Goal: Information Seeking & Learning: Learn about a topic

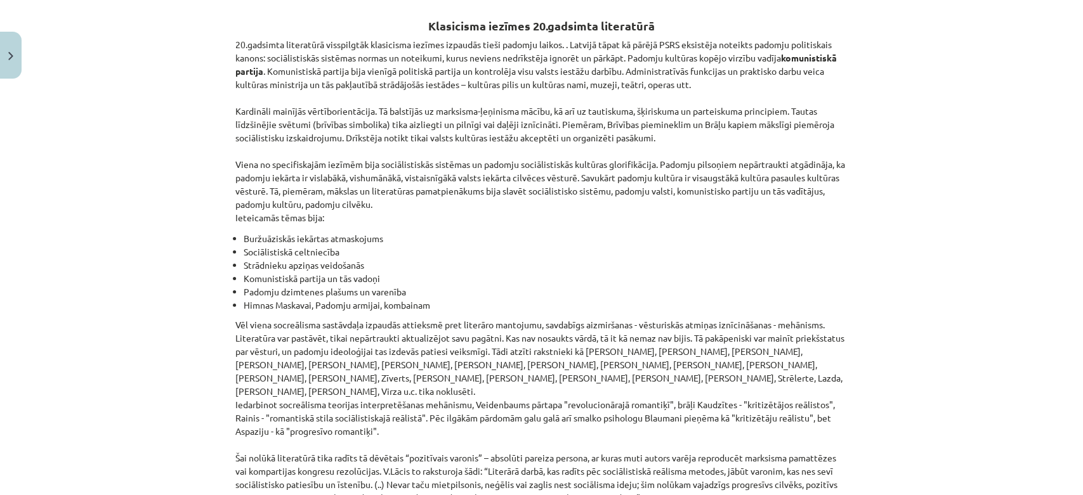
scroll to position [2878, 0]
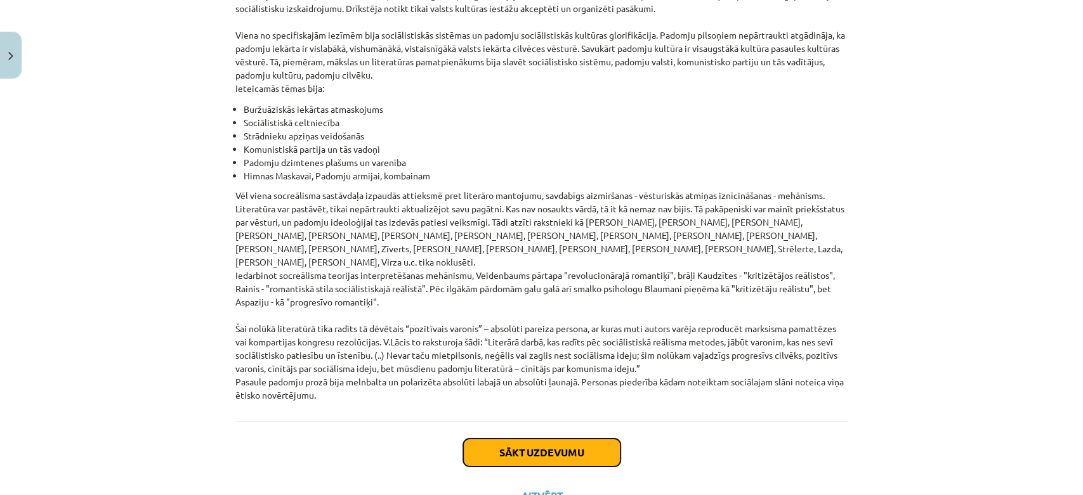
click at [533, 439] on button "Sākt uzdevumu" at bounding box center [541, 453] width 157 height 28
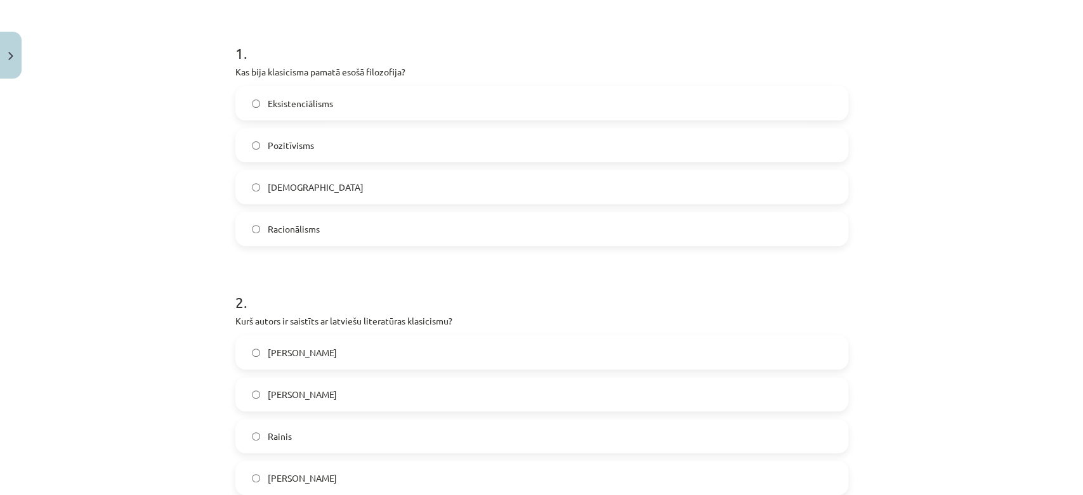
scroll to position [313, 0]
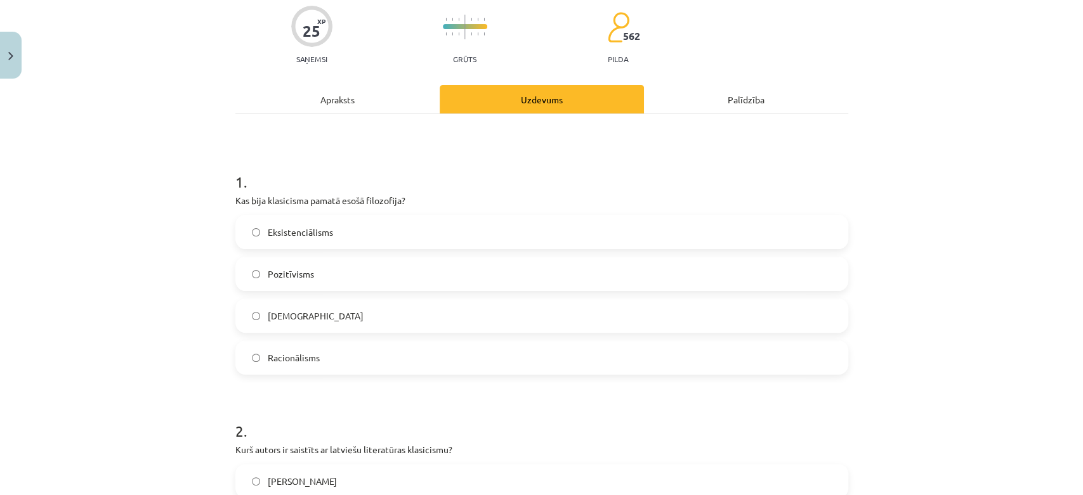
click at [349, 101] on div "Apraksts" at bounding box center [337, 99] width 204 height 29
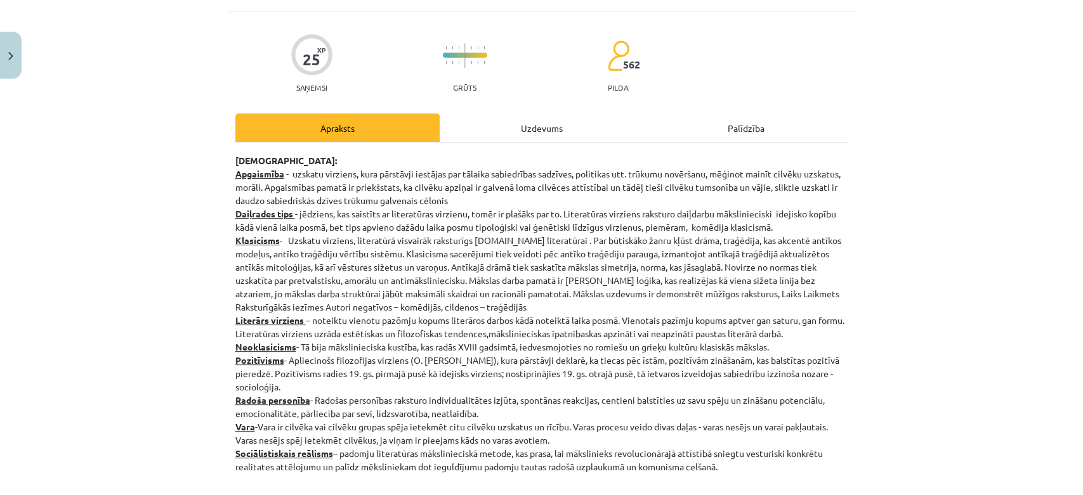
scroll to position [0, 0]
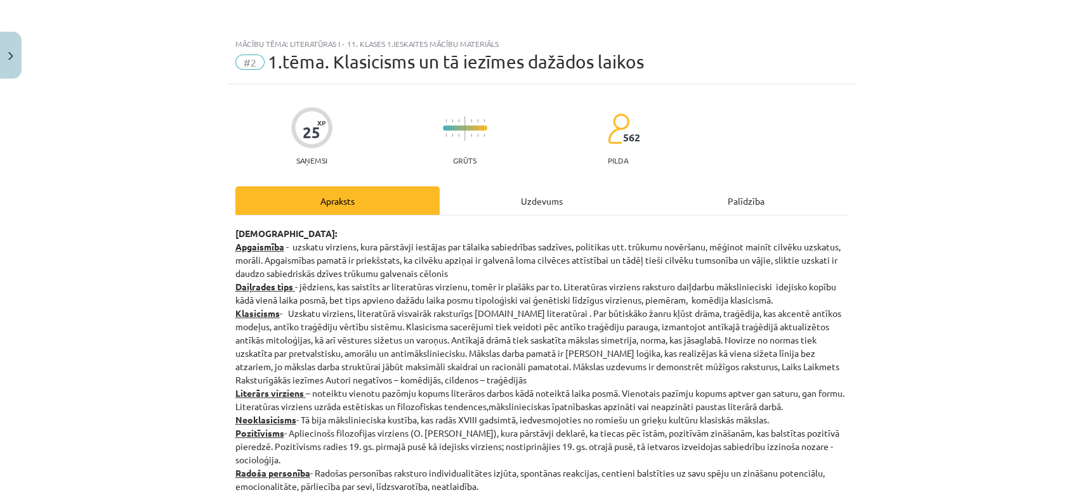
click at [481, 196] on div "Uzdevums" at bounding box center [542, 201] width 204 height 29
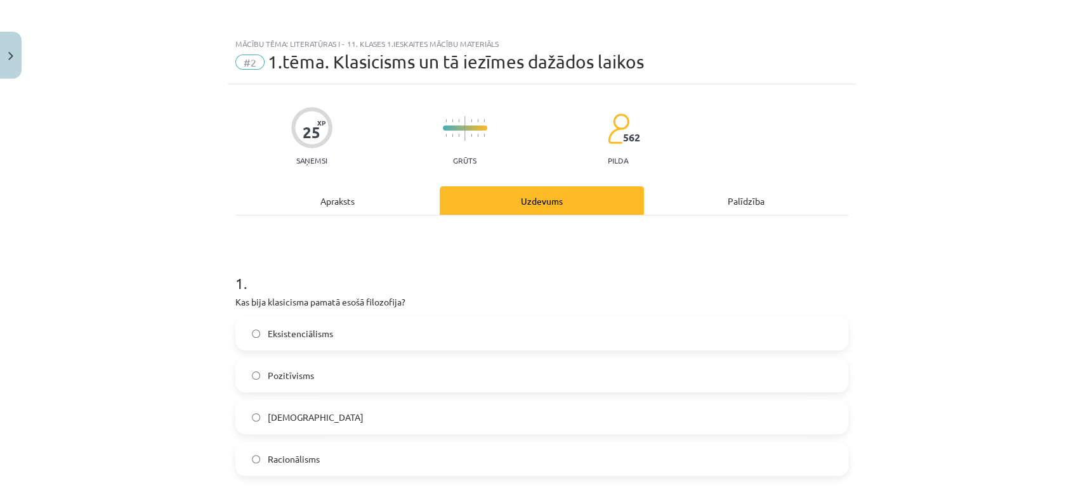
scroll to position [31, 0]
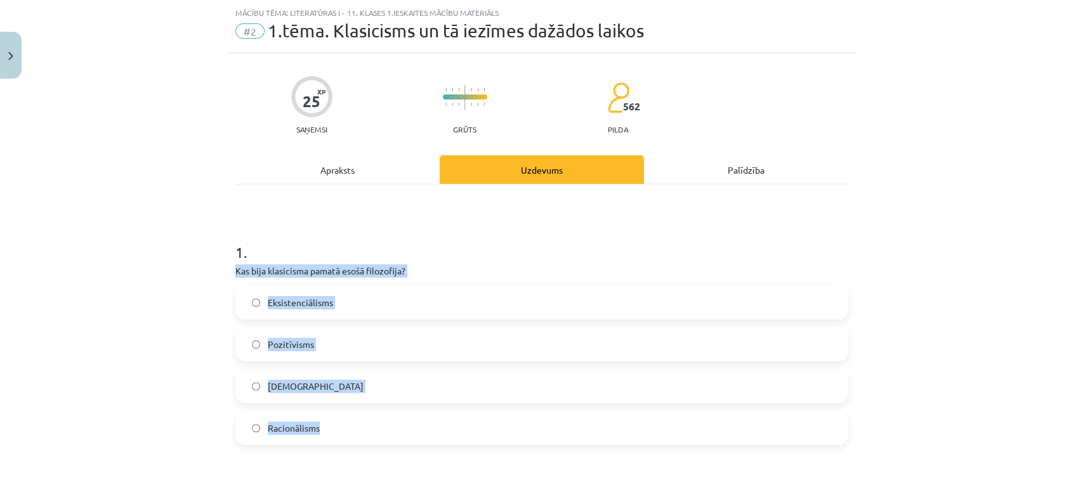
drag, startPoint x: 223, startPoint y: 268, endPoint x: 359, endPoint y: 430, distance: 211.2
copy div "Kas bija klasicisma pamatā esošā filozofija? Eksistenciālisms Pozitīvisms [DEMO…"
click at [303, 428] on span "Racionālisms" at bounding box center [294, 428] width 52 height 13
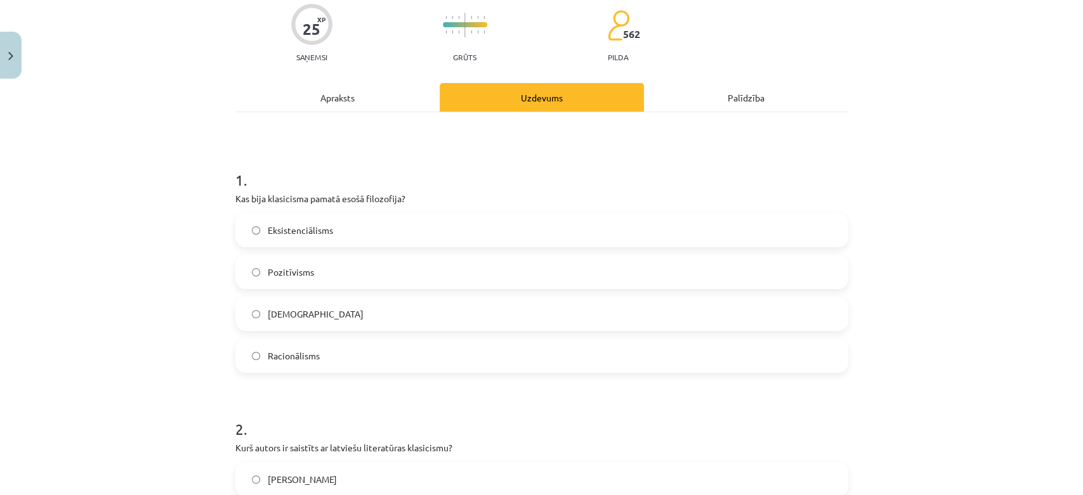
scroll to position [313, 0]
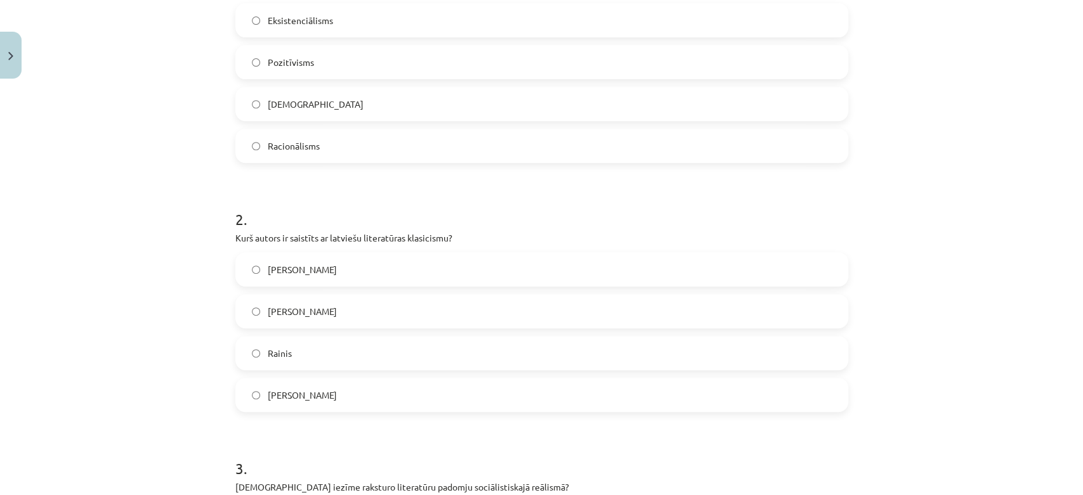
drag, startPoint x: 214, startPoint y: 228, endPoint x: 388, endPoint y: 378, distance: 229.8
click at [388, 378] on div "Mācību tēma: Literatūras i - 11. klases 1.ieskaites mācību materiāls #2 1.tēma.…" at bounding box center [541, 247] width 1083 height 495
copy div "Kurš autors ir saistīts ar latviešu literatūras klasicismu? [PERSON_NAME] [PERS…"
click at [332, 310] on span "[PERSON_NAME]" at bounding box center [302, 311] width 69 height 13
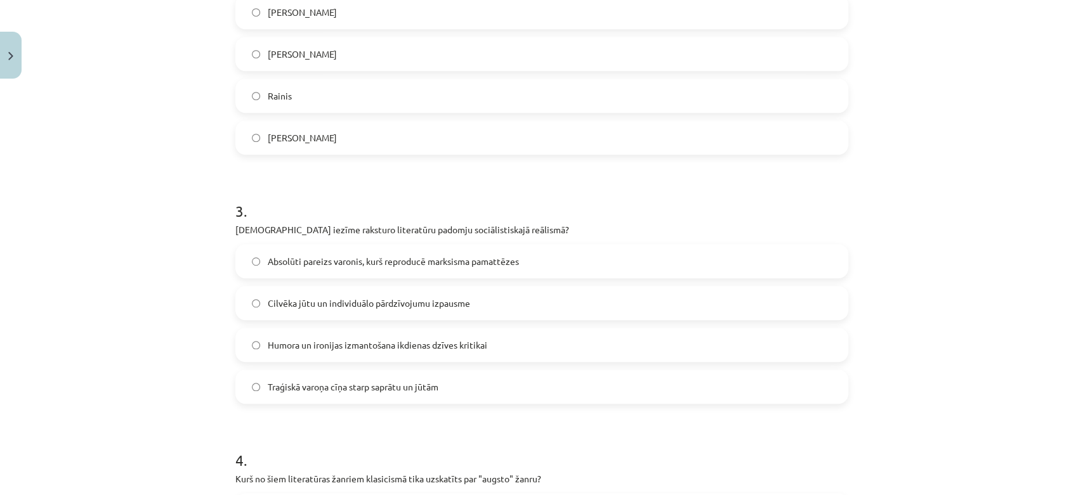
scroll to position [595, 0]
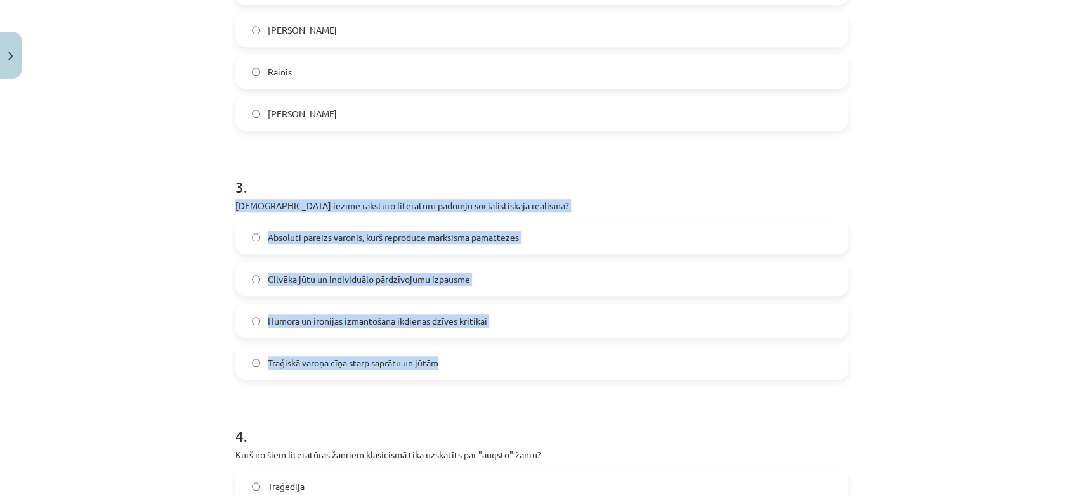
drag, startPoint x: 335, startPoint y: 265, endPoint x: 500, endPoint y: 351, distance: 185.9
click at [500, 351] on div "25 XP Saņemsi Grūts 562 pilda Apraksts Uzdevums Palīdzība 1 . Kas bija klasicis…" at bounding box center [542, 241] width 628 height 1505
copy div "[DEMOGRAPHIC_DATA] iezīme raksturo literatūru padomju sociālistiskajā reālismā?…"
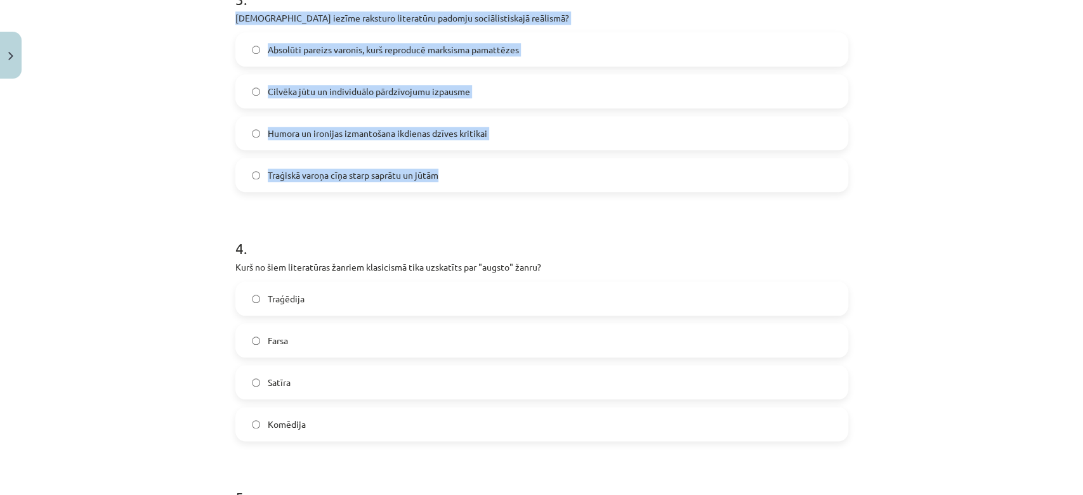
scroll to position [807, 0]
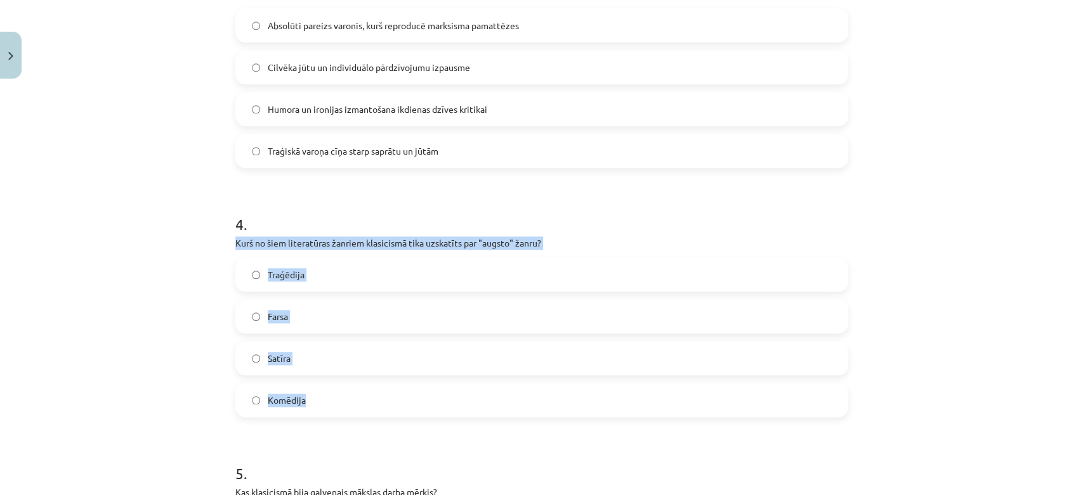
drag, startPoint x: 223, startPoint y: 238, endPoint x: 346, endPoint y: 383, distance: 190.0
click at [345, 383] on div "25 XP Saņemsi Grūts 562 pilda Apraksts Uzdevums Palīdzība 1 . Kas bija klasicis…" at bounding box center [542, 29] width 628 height 1505
copy div "Kurš no šiem literatūras žanriem klasicismā tika uzskatīts par "augsto" žanru? …"
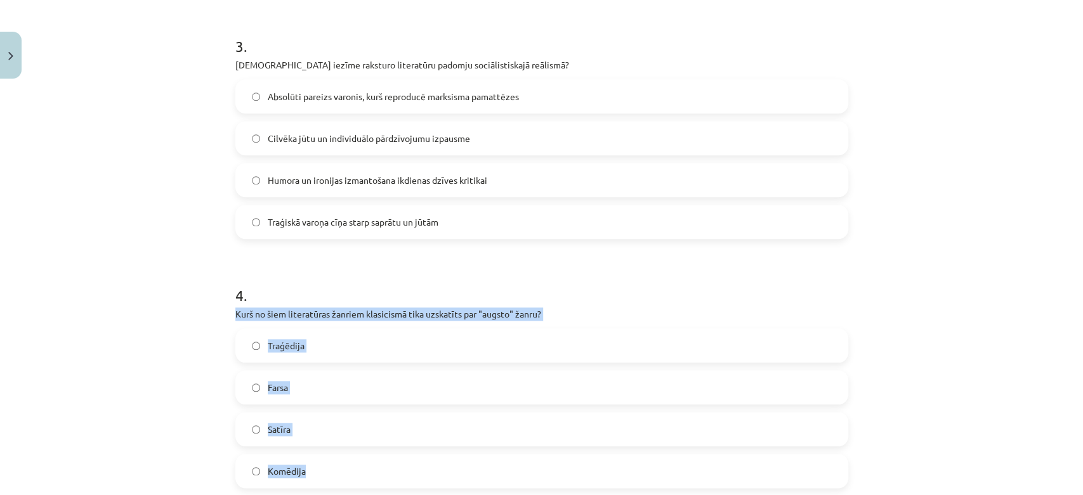
scroll to position [665, 0]
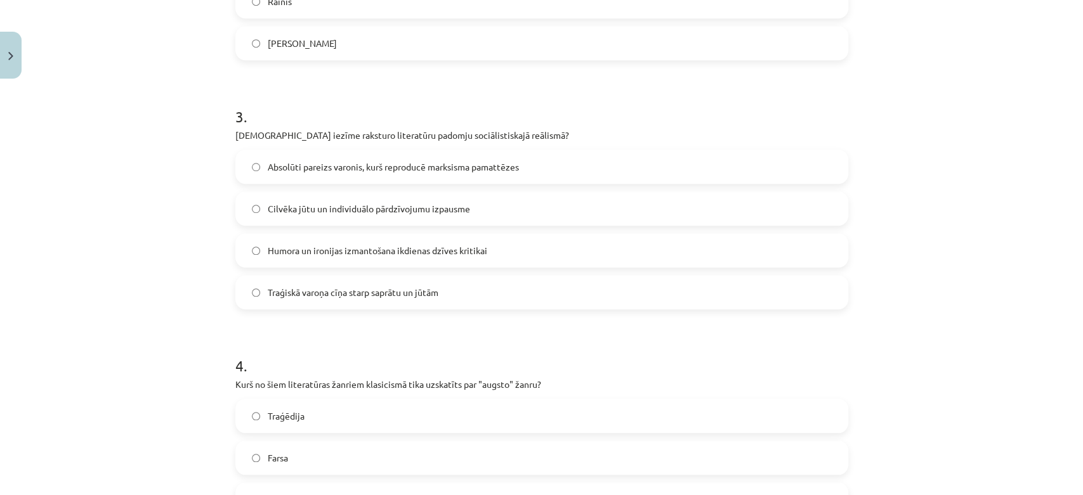
click at [338, 172] on span "Absolūti pareizs varonis, kurš reproducē marksisma pamattēzes" at bounding box center [393, 167] width 251 height 13
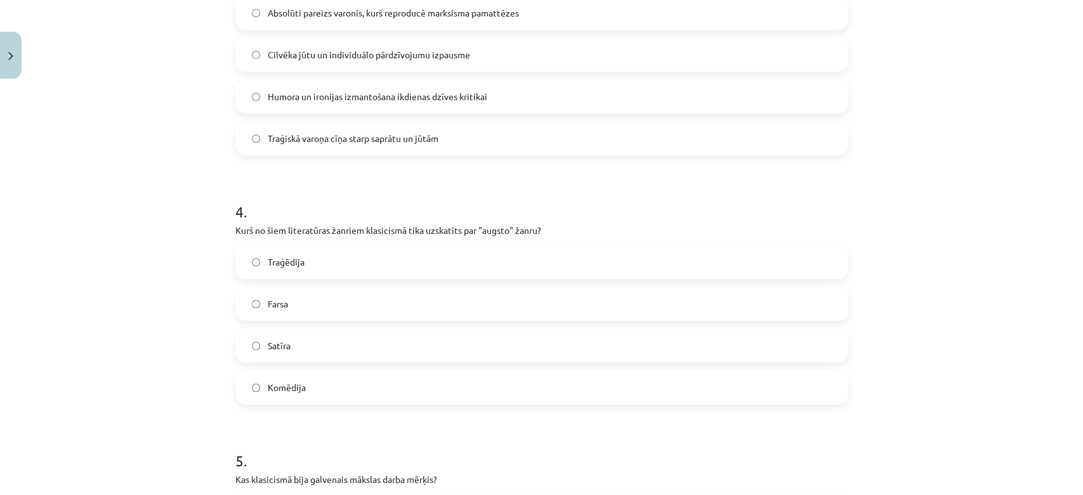
scroll to position [877, 0]
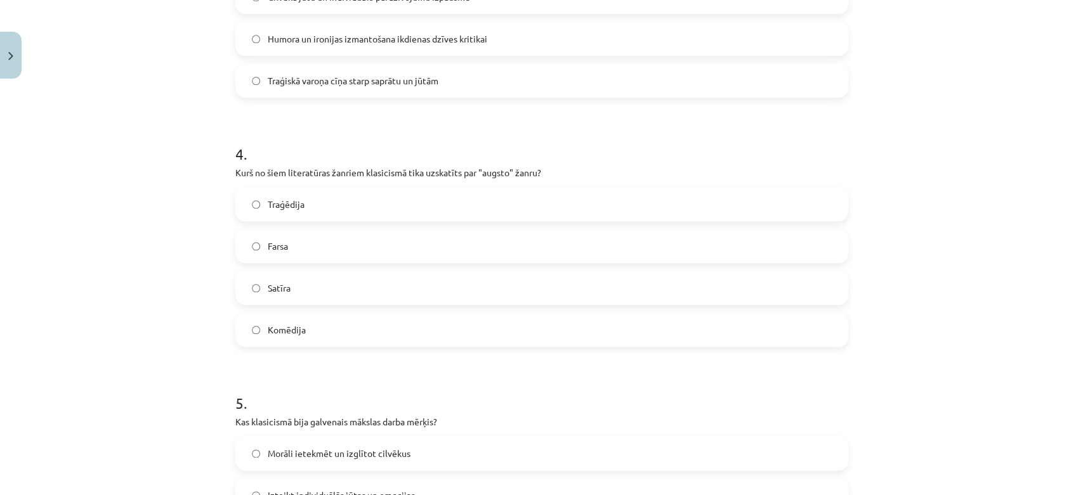
click at [268, 208] on span "Traģēdija" at bounding box center [286, 204] width 37 height 13
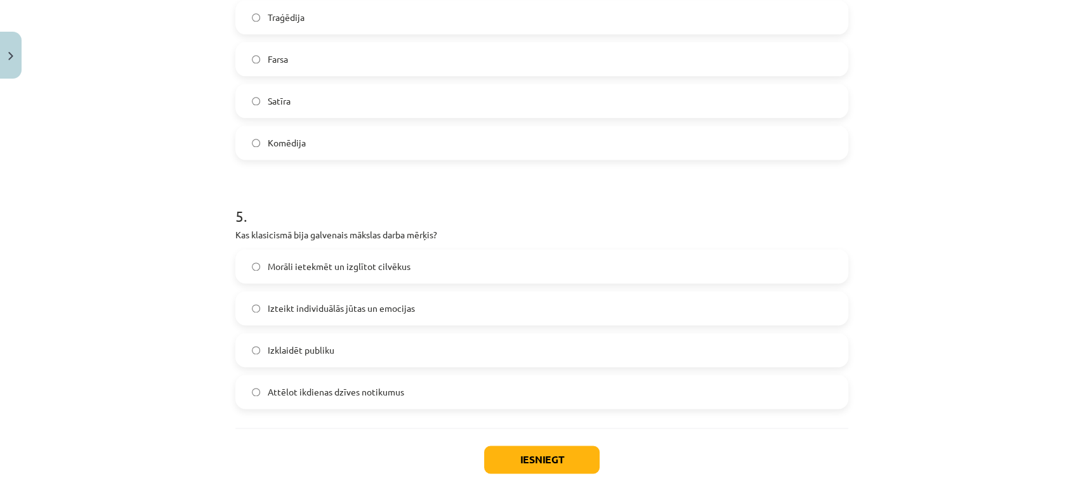
scroll to position [1089, 0]
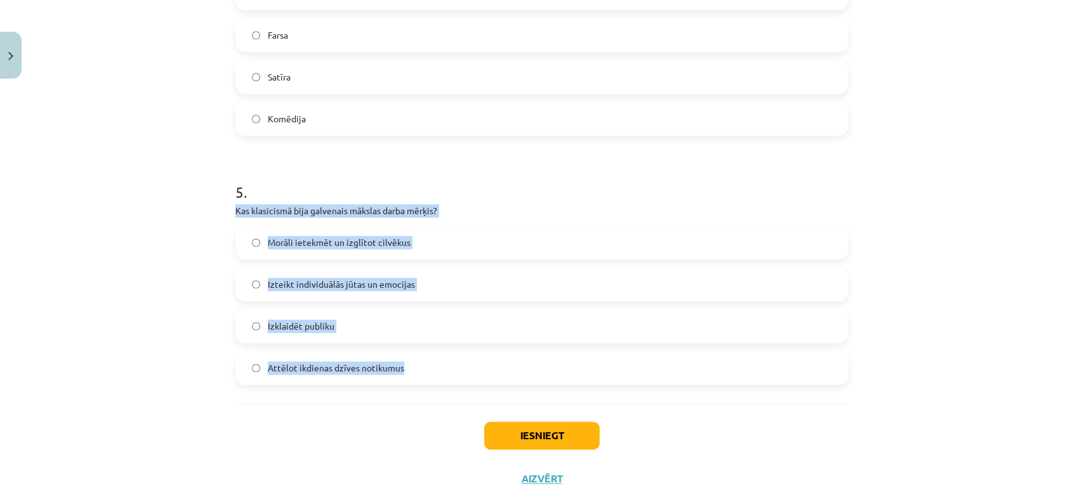
drag, startPoint x: 214, startPoint y: 204, endPoint x: 486, endPoint y: 377, distance: 322.4
click at [486, 377] on div "Mācību tēma: Literatūras i - 11. klases 1.ieskaites mācību materiāls #2 1.tēma.…" at bounding box center [541, 247] width 1083 height 495
copy div "Kas klasicismā bija galvenais mākslas darba mērķis? Morāli ietekmēt un izglītot…"
click at [348, 243] on span "Morāli ietekmēt un izglītot cilvēkus" at bounding box center [339, 242] width 143 height 13
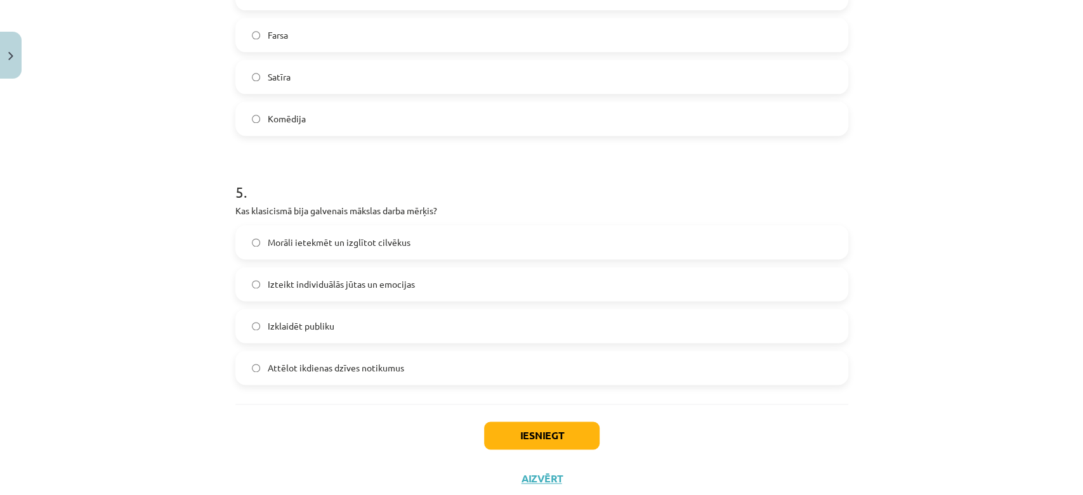
click at [530, 420] on div "Iesniegt Aizvērt" at bounding box center [541, 448] width 613 height 89
click at [530, 432] on button "Iesniegt" at bounding box center [541, 436] width 115 height 28
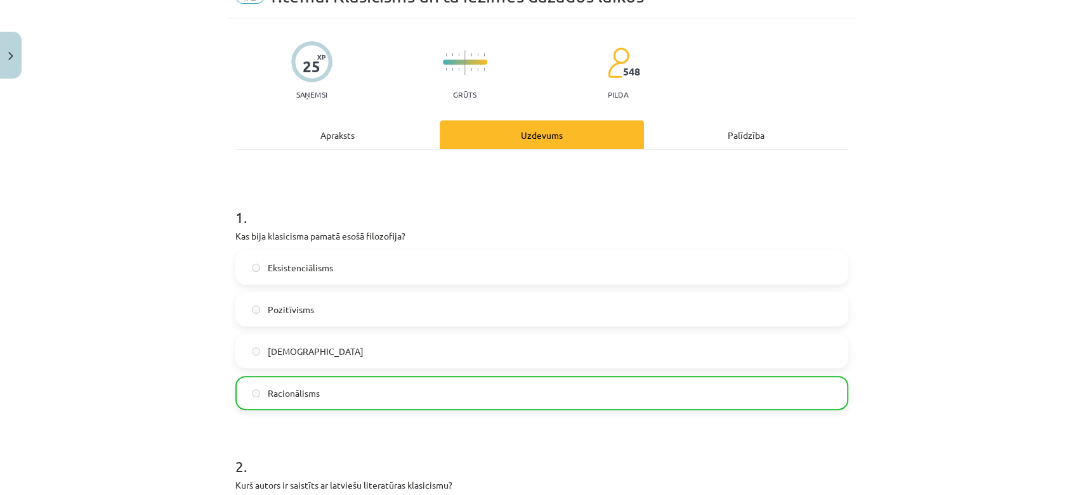
scroll to position [0, 0]
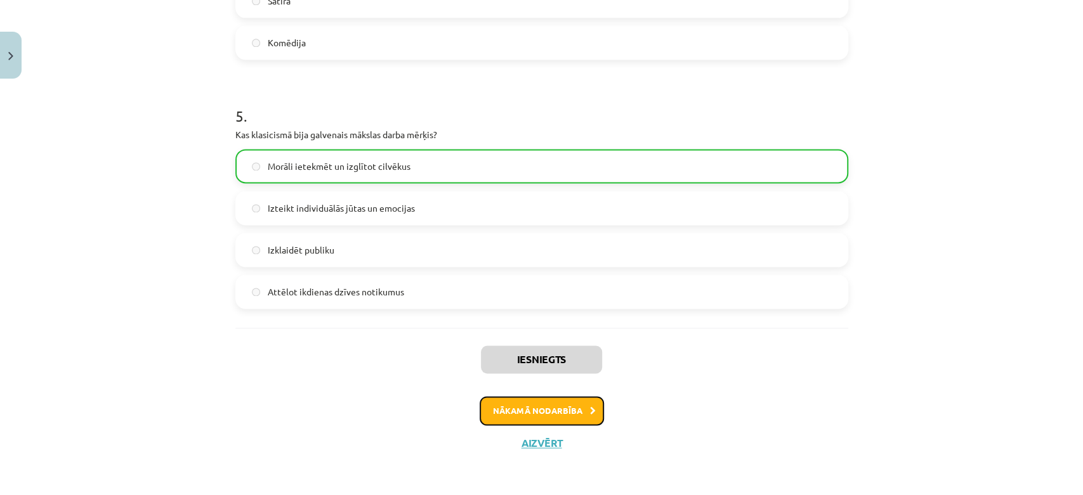
click at [504, 409] on button "Nākamā nodarbība" at bounding box center [542, 410] width 124 height 29
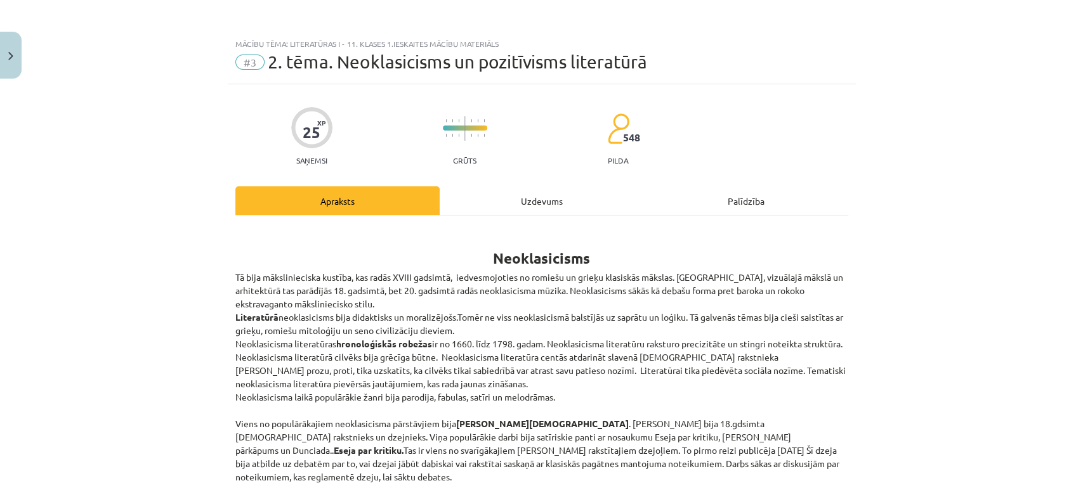
click at [522, 207] on div "Uzdevums" at bounding box center [542, 201] width 204 height 29
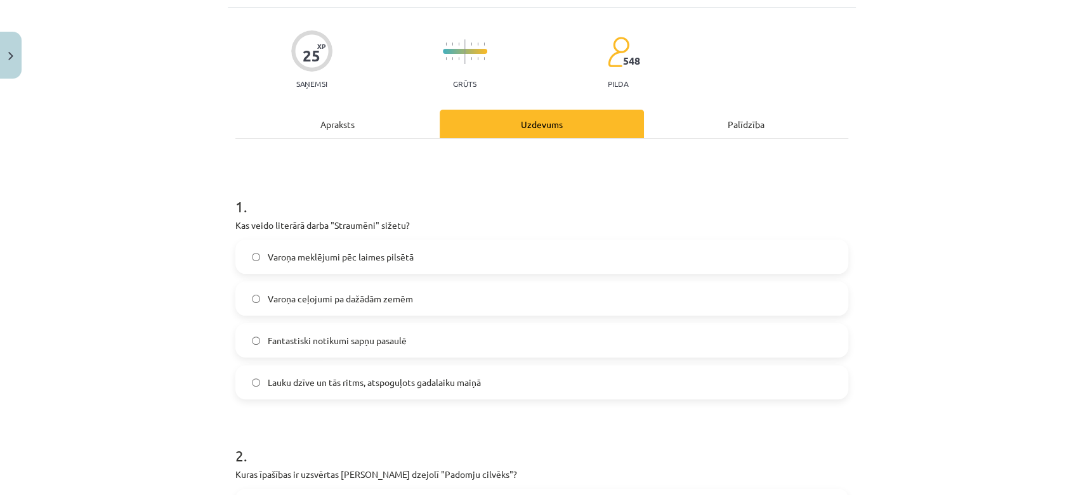
scroll to position [102, 0]
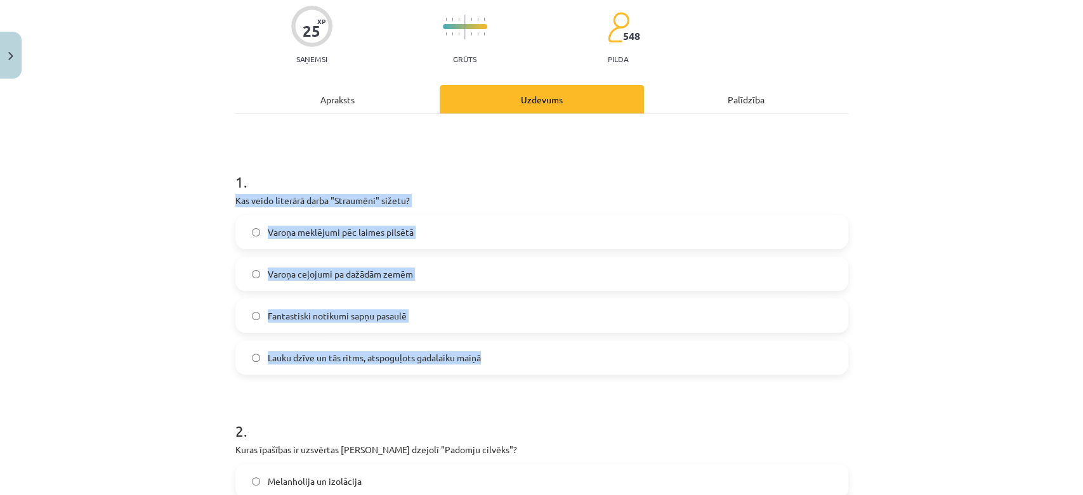
drag, startPoint x: 223, startPoint y: 196, endPoint x: 523, endPoint y: 357, distance: 339.7
copy div "Kas veido literārā darba "Straumēni" sižetu? Varoņa meklējumi pēc laimes pilsēt…"
click at [305, 365] on label "Lauku dzīve un tās ritms, atspoguļots gadalaiku maiņā" at bounding box center [542, 358] width 610 height 32
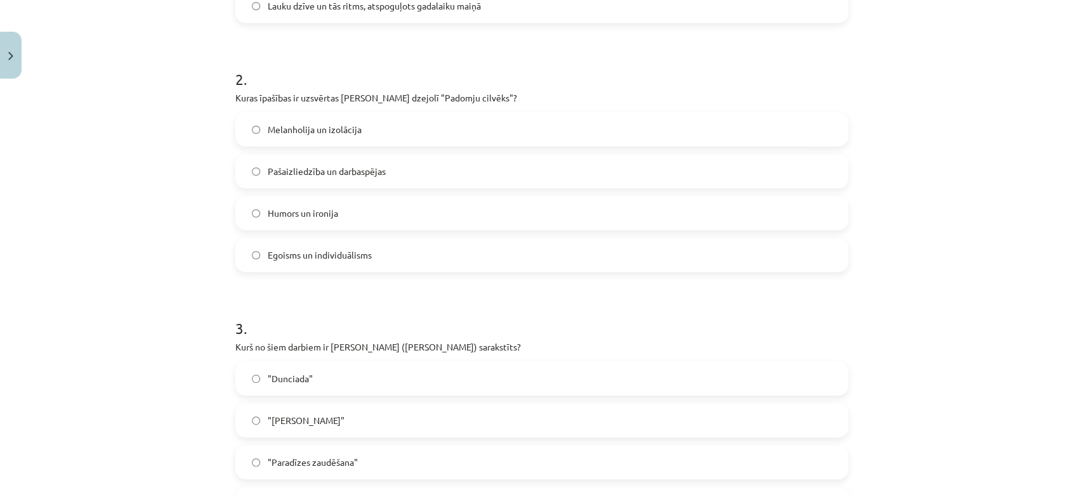
scroll to position [454, 0]
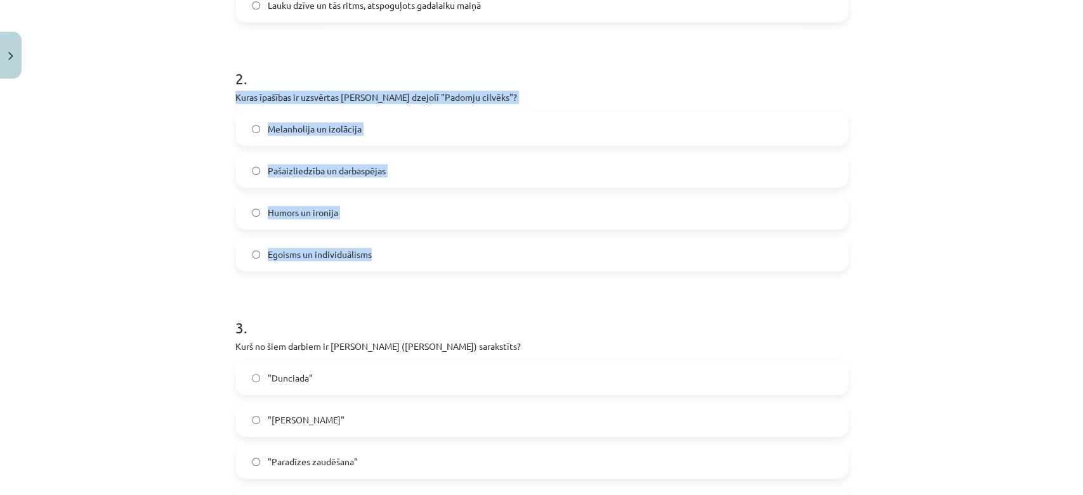
drag, startPoint x: 222, startPoint y: 93, endPoint x: 408, endPoint y: 257, distance: 248.1
click at [408, 257] on div "25 XP Saņemsi Grūts 548 pilda Apraksts Uzdevums Palīdzība 1 . Kas veido literār…" at bounding box center [542, 382] width 628 height 1505
copy div "Kuras īpašības ir uzsvērtas [PERSON_NAME] dzejolī "Padomju cilvēks"? Melanholij…"
click at [329, 171] on span "Pašaizliedzība un darbaspējas" at bounding box center [327, 170] width 118 height 13
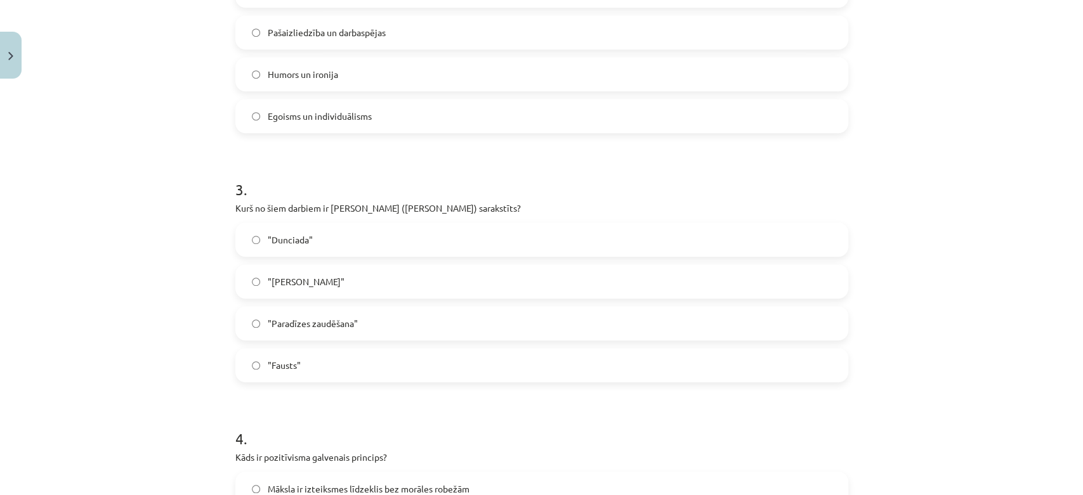
scroll to position [595, 0]
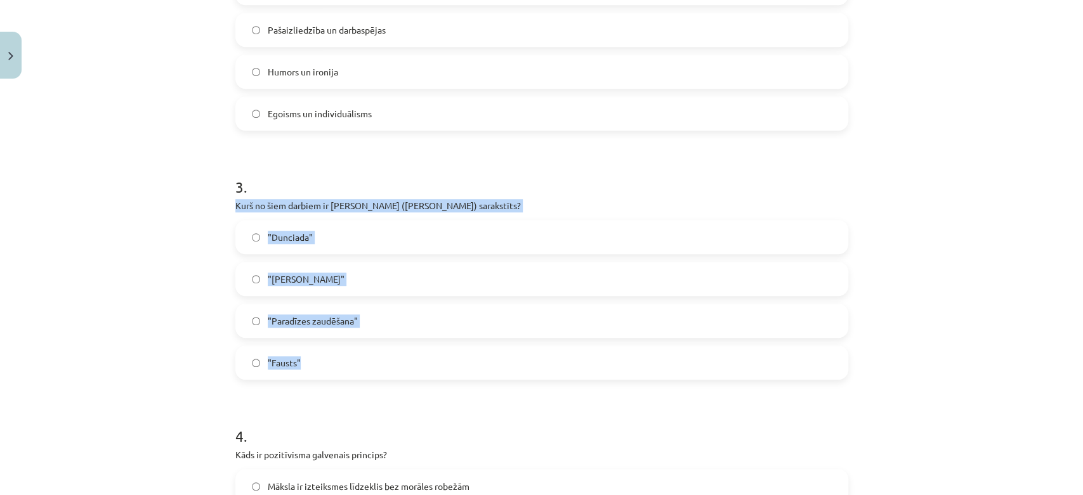
drag, startPoint x: 217, startPoint y: 200, endPoint x: 335, endPoint y: 353, distance: 193.6
click at [335, 353] on div "Mācību tēma: Literatūras i - 11. klases 1.ieskaites mācību materiāls #3 2. tēma…" at bounding box center [541, 247] width 1083 height 495
copy div "Kurš no šiem darbiem ir [PERSON_NAME] ([PERSON_NAME]) sarakstīts? "Dunciada" "D…"
click at [299, 242] on span ""Dunciada"" at bounding box center [290, 237] width 45 height 13
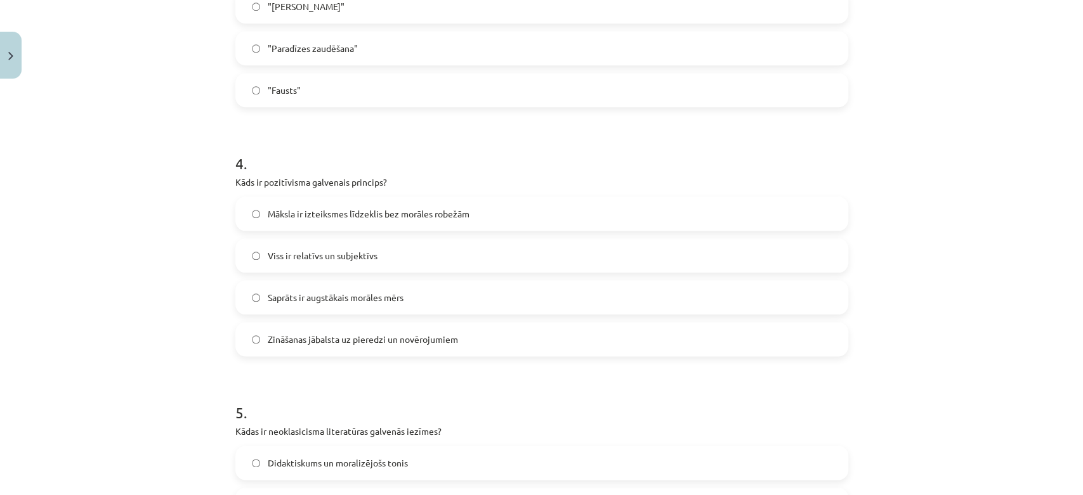
scroll to position [877, 0]
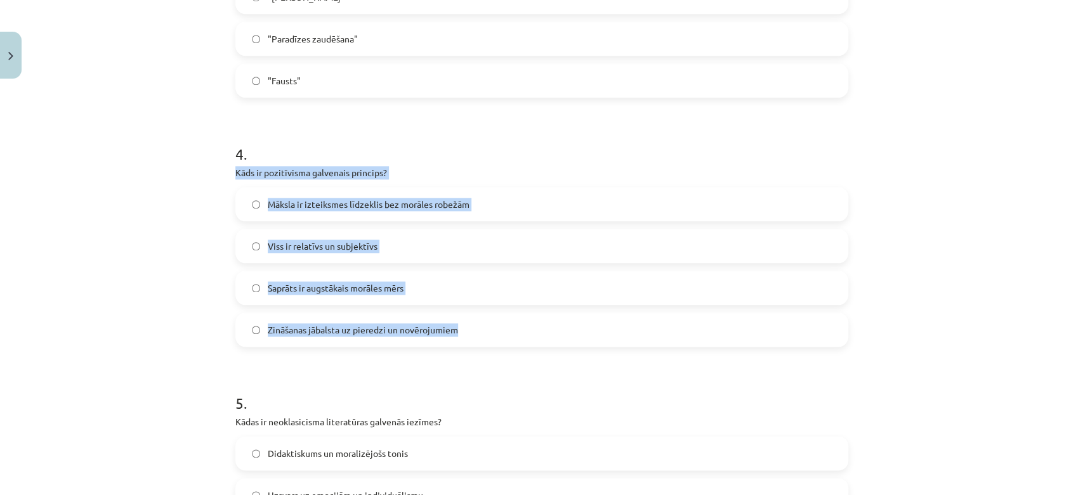
drag, startPoint x: 220, startPoint y: 170, endPoint x: 487, endPoint y: 311, distance: 301.4
click at [486, 311] on div "Mācību tēma: Literatūras i - 11. klases 1.ieskaites mācību materiāls #3 2. tēma…" at bounding box center [541, 247] width 1083 height 495
click at [293, 329] on span "Zināšanas jābalsta uz pieredzi un novērojumiem" at bounding box center [363, 330] width 190 height 13
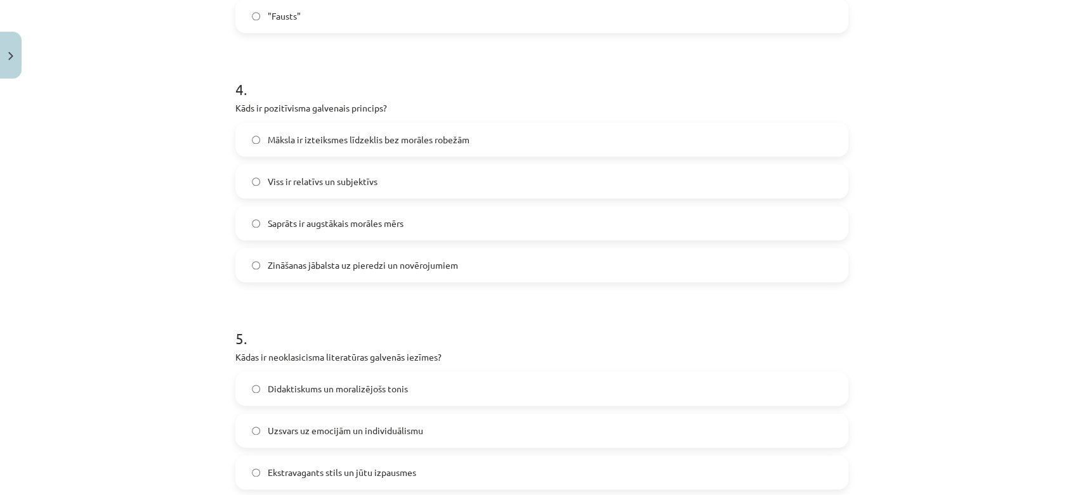
scroll to position [1089, 0]
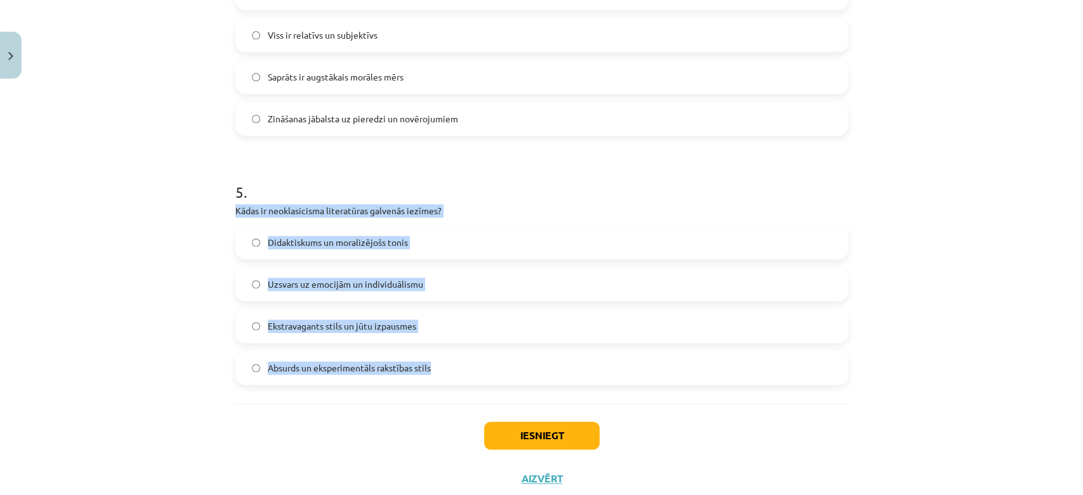
drag, startPoint x: 221, startPoint y: 213, endPoint x: 485, endPoint y: 359, distance: 302.4
click at [489, 365] on div "Mācību tēma: Literatūras i - 11. klases 1.ieskaites mācību materiāls #3 2. tēma…" at bounding box center [541, 247] width 1083 height 495
copy div "Kādas ir neoklasicisma literatūras galvenās iezīmes? Didaktiskums un moralizējo…"
click at [298, 242] on span "Didaktiskums un moralizējošs tonis" at bounding box center [338, 242] width 140 height 13
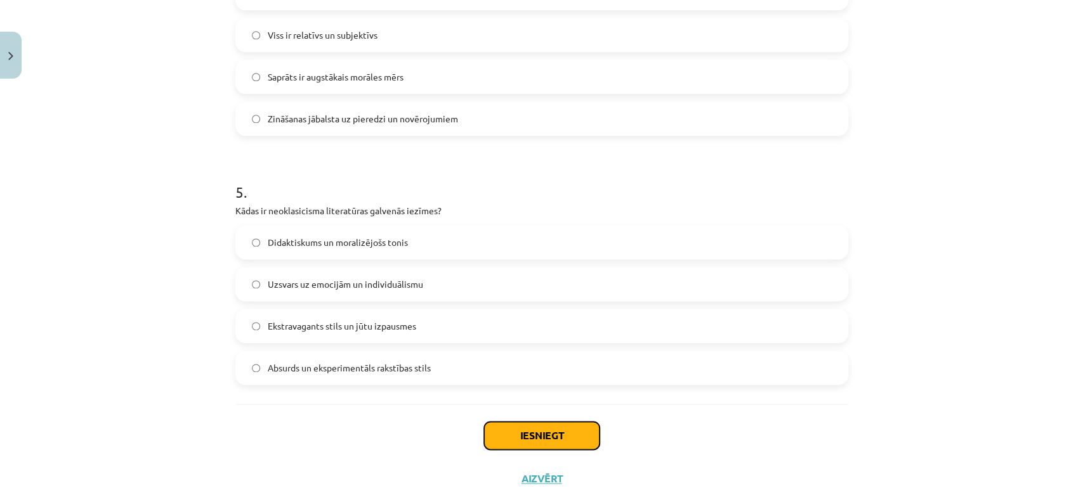
click at [528, 436] on button "Iesniegt" at bounding box center [541, 436] width 115 height 28
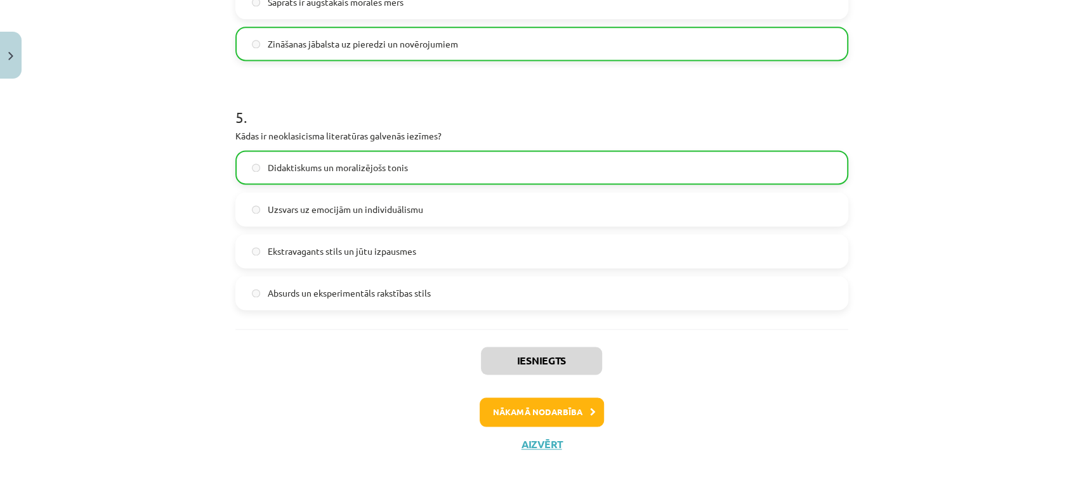
scroll to position [1165, 0]
click at [523, 410] on button "Nākamā nodarbība" at bounding box center [542, 410] width 124 height 29
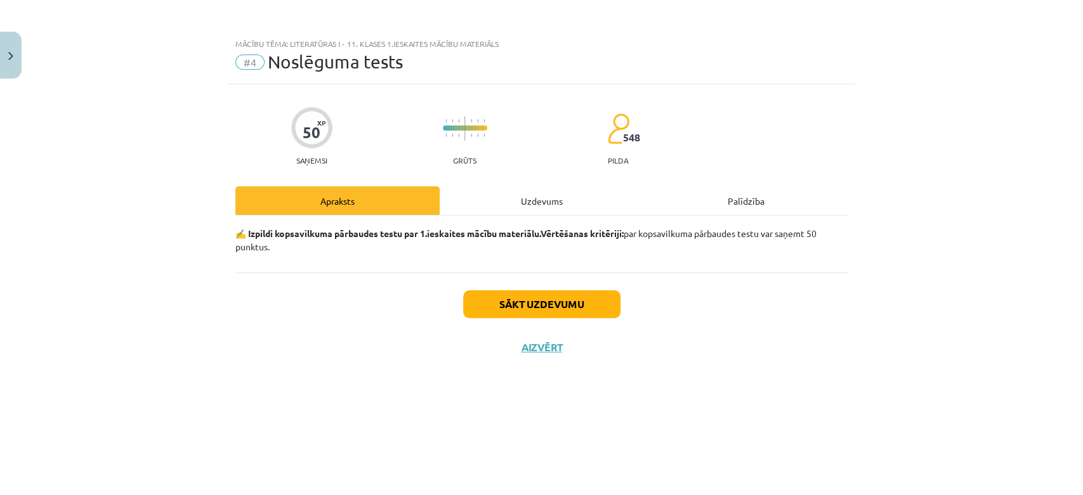
click at [523, 200] on div "Uzdevums" at bounding box center [542, 201] width 204 height 29
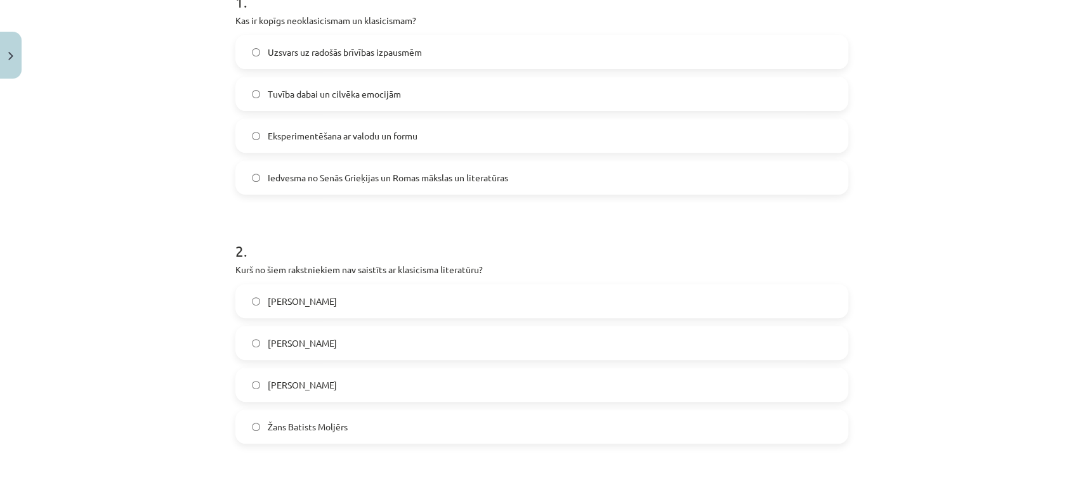
scroll to position [211, 0]
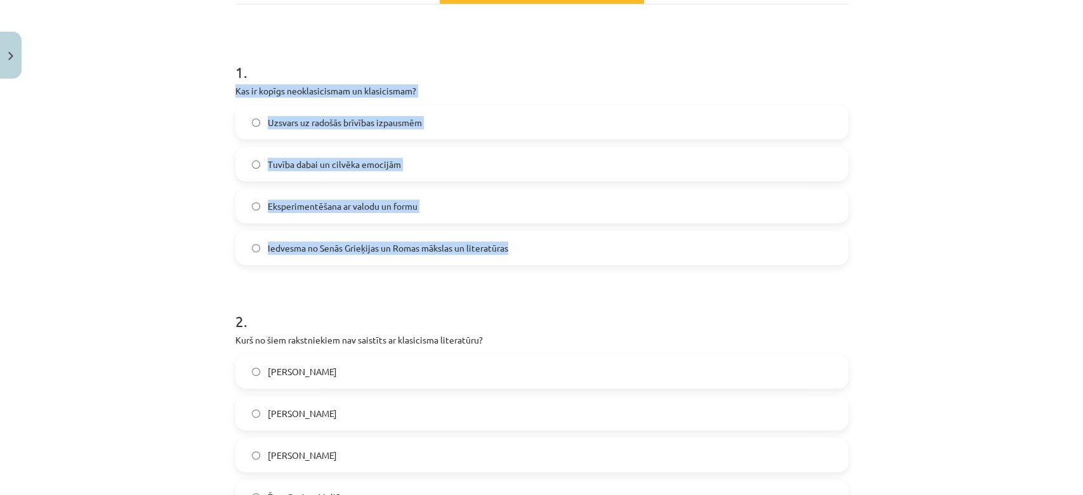
drag, startPoint x: 223, startPoint y: 90, endPoint x: 562, endPoint y: 249, distance: 374.3
copy div "Kas ir kopīgs neoklasicismam un klasicismam? Uzsvars uz radošās brīvības izpaus…"
click at [320, 242] on span "Iedvesma no Senās Grieķijas un Romas mākslas un literatūras" at bounding box center [388, 248] width 240 height 13
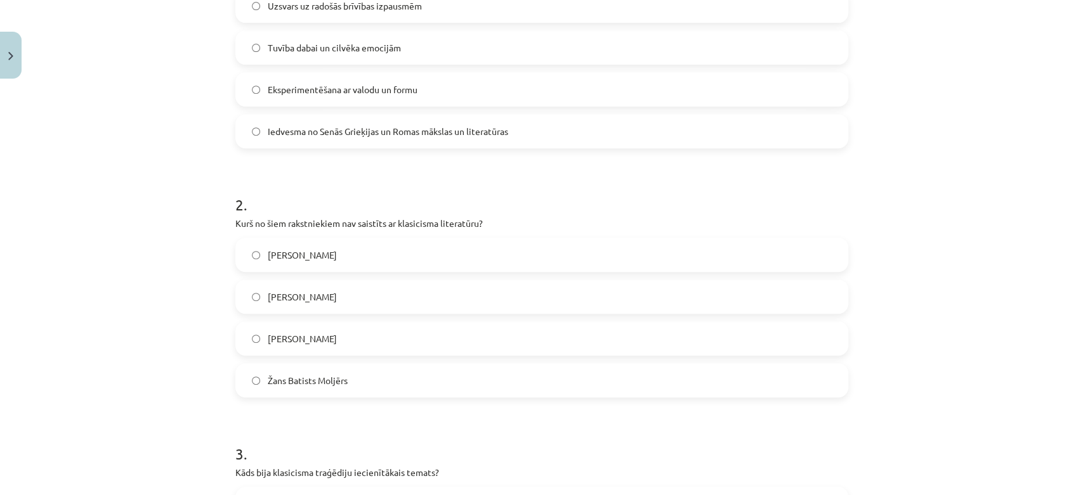
scroll to position [352, 0]
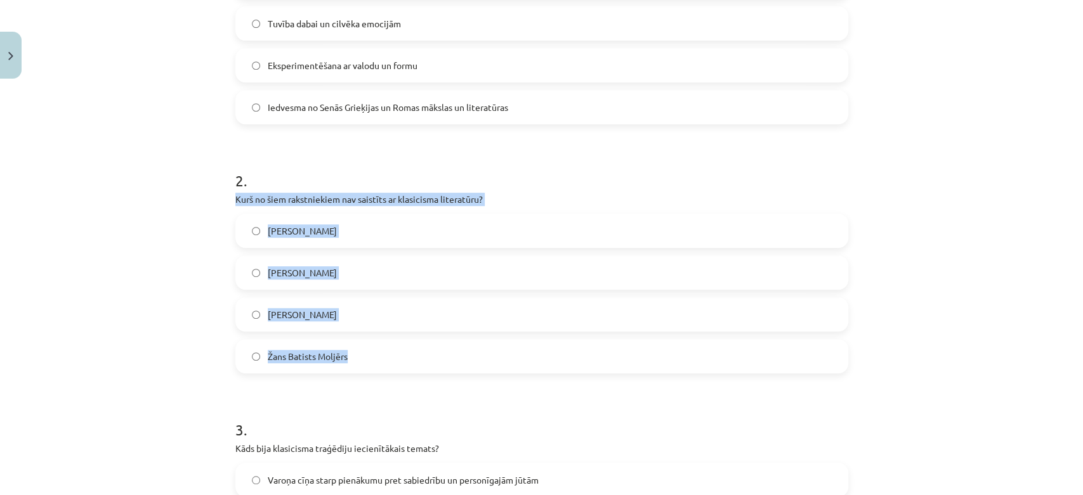
drag, startPoint x: 221, startPoint y: 195, endPoint x: 372, endPoint y: 344, distance: 213.1
click at [372, 344] on div "Mācību tēma: Literatūras i - 11. klases 1.ieskaites mācību materiāls #4 Noslēgu…" at bounding box center [541, 247] width 1083 height 495
click at [333, 265] on label "[PERSON_NAME]" at bounding box center [542, 273] width 610 height 32
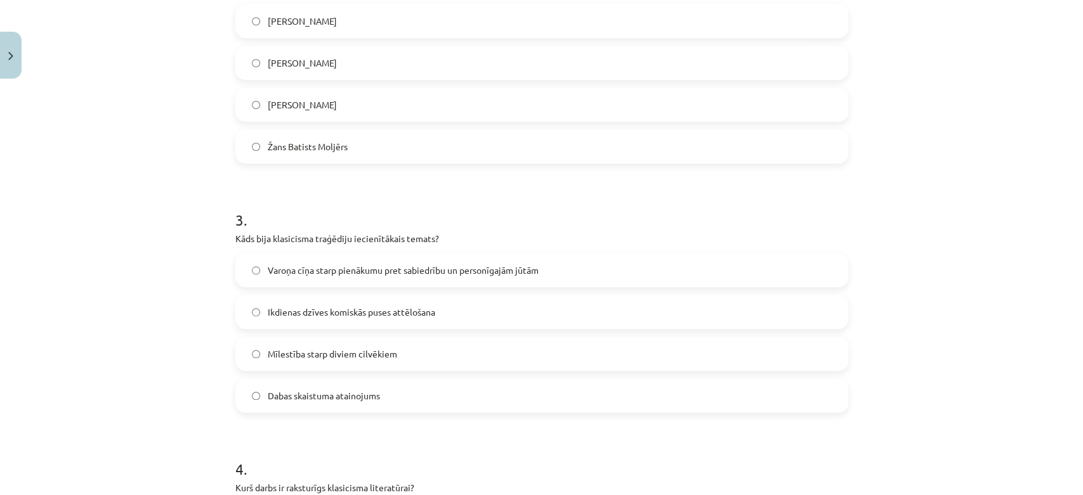
scroll to position [563, 0]
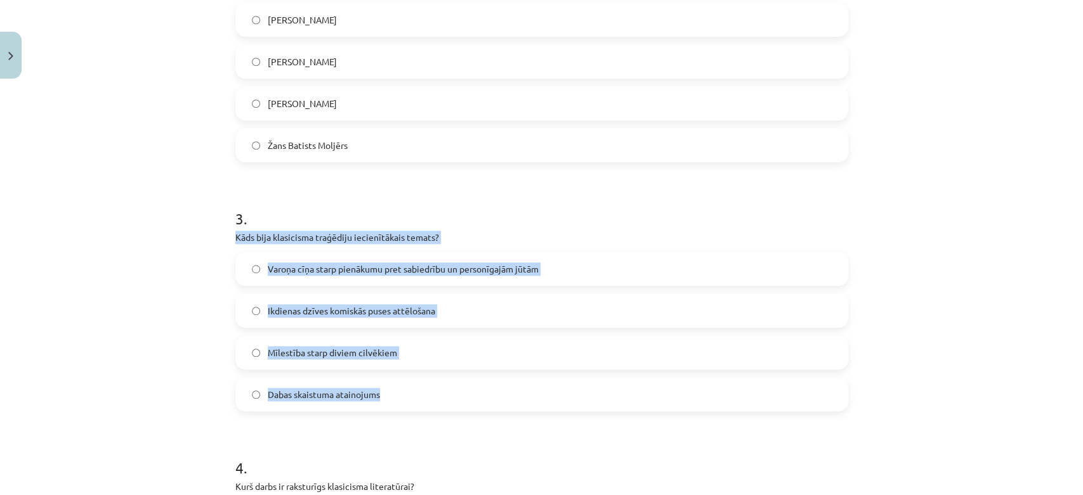
drag, startPoint x: 238, startPoint y: 252, endPoint x: 390, endPoint y: 389, distance: 204.4
click at [313, 273] on span "Varoņa cīņa starp pienākumu pret sabiedrību un personīgajām jūtām" at bounding box center [403, 269] width 271 height 13
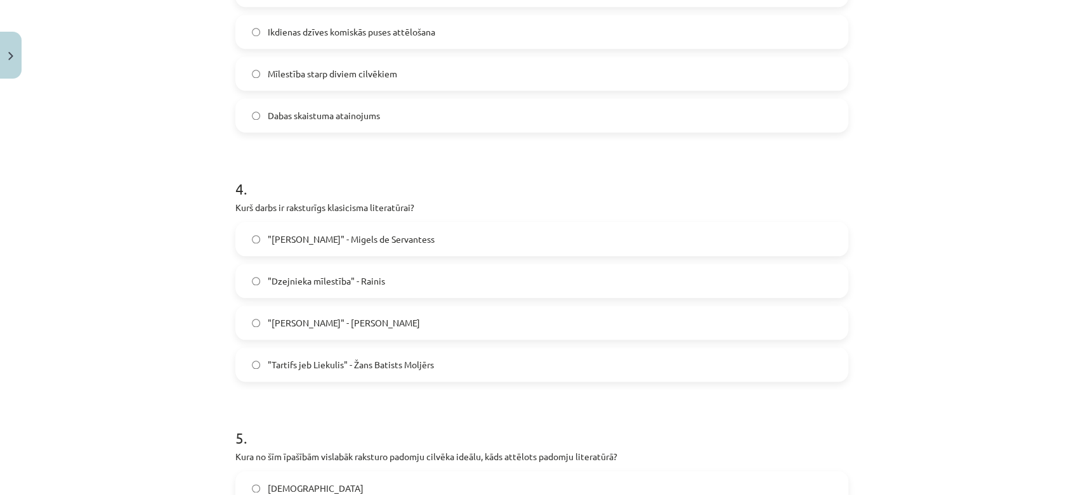
scroll to position [846, 0]
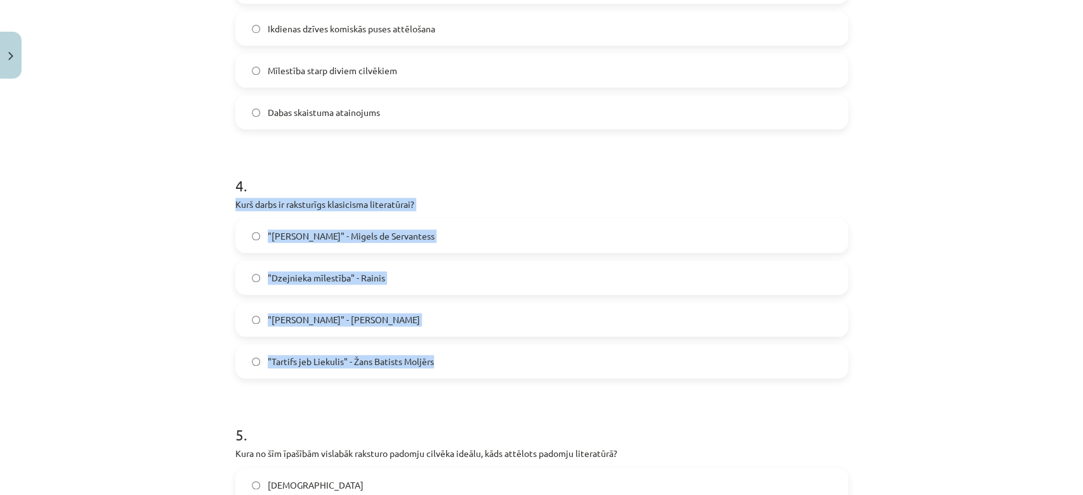
drag, startPoint x: 220, startPoint y: 202, endPoint x: 454, endPoint y: 344, distance: 273.8
click at [454, 344] on div "Mācību tēma: Literatūras i - 11. klases 1.ieskaites mācību materiāls #4 Noslēgu…" at bounding box center [541, 247] width 1083 height 495
click at [325, 369] on label ""Tartifs jeb Liekulis" - Žans Batists Moljērs" at bounding box center [542, 362] width 610 height 32
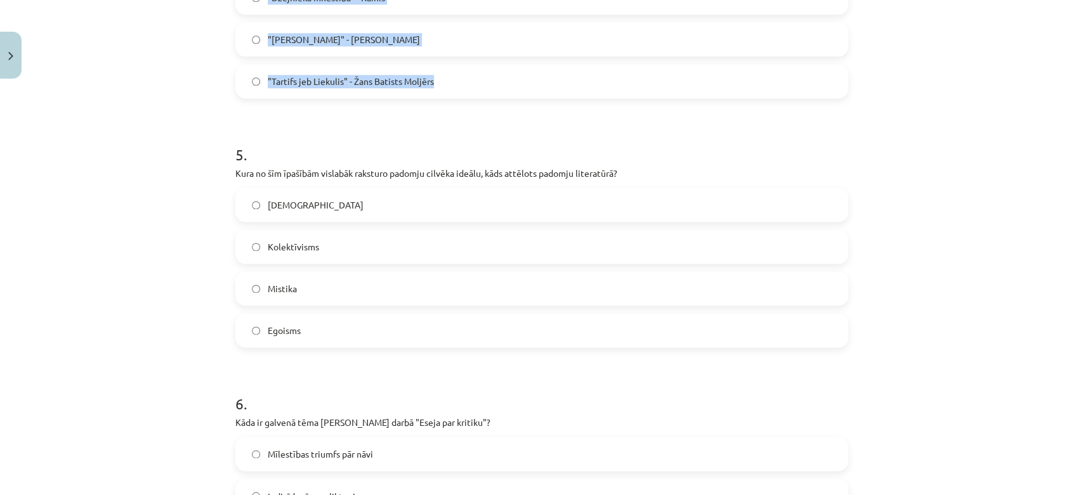
scroll to position [1127, 0]
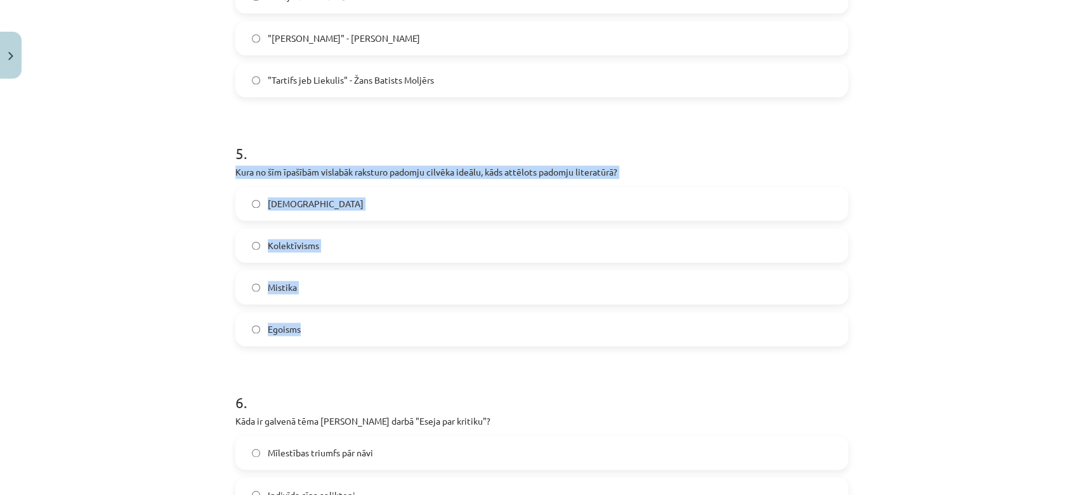
drag, startPoint x: 226, startPoint y: 169, endPoint x: 356, endPoint y: 306, distance: 188.5
click at [356, 306] on div "50 XP Saņemsi Grūts 548 pilda Apraksts Uzdevums Palīdzība 1 . Kas ir kopīgs neo…" at bounding box center [542, 332] width 628 height 2751
click at [365, 246] on label "Kolektīvisms" at bounding box center [542, 246] width 610 height 32
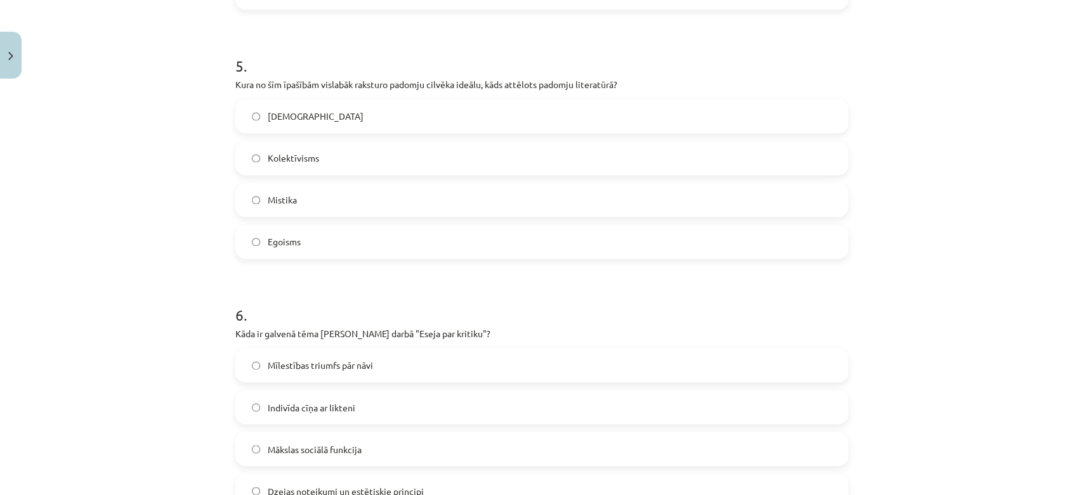
scroll to position [1339, 0]
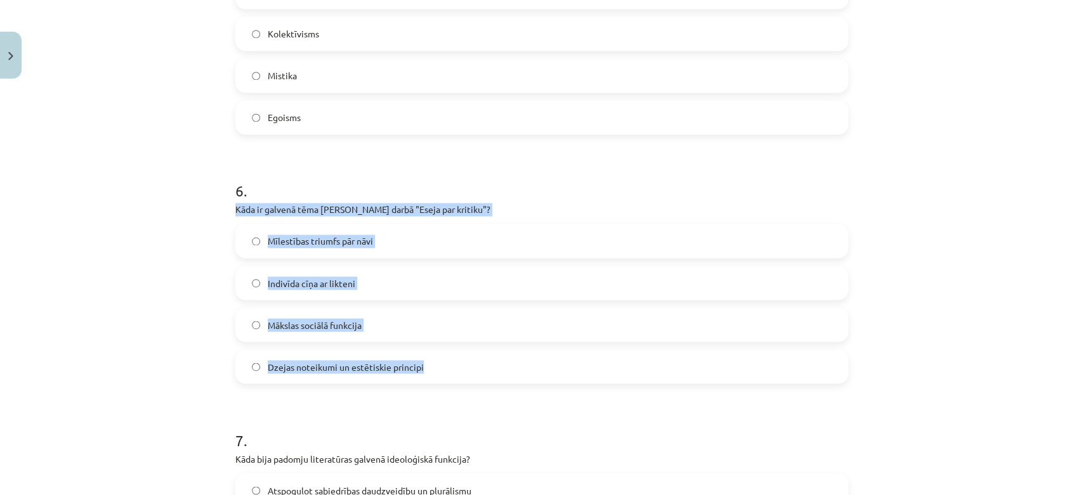
drag, startPoint x: 294, startPoint y: 252, endPoint x: 487, endPoint y: 349, distance: 215.6
click at [487, 349] on div "Mācību tēma: Literatūras i - 11. klases 1.ieskaites mācību materiāls #4 Noslēgu…" at bounding box center [541, 247] width 1083 height 495
click at [317, 365] on span "Dzejas noteikumi un estētiskie principi" at bounding box center [346, 366] width 156 height 13
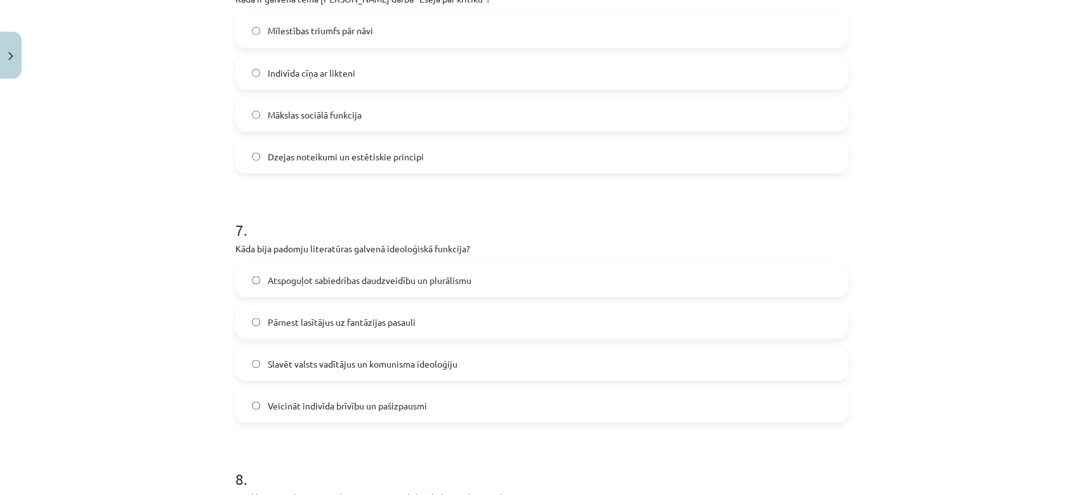
scroll to position [1550, 0]
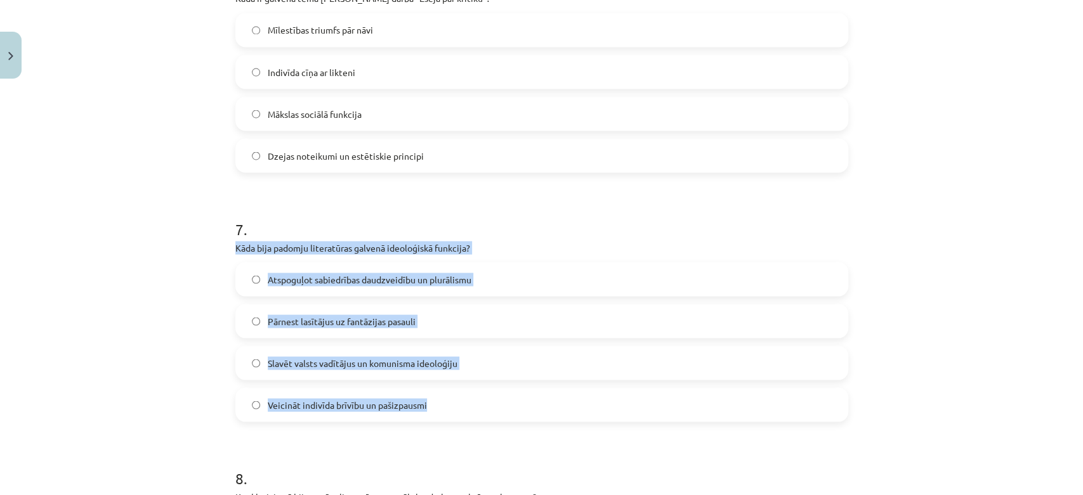
drag, startPoint x: 225, startPoint y: 242, endPoint x: 459, endPoint y: 421, distance: 294.6
click at [320, 364] on span "Slavēt valsts vadītājus un komunisma ideoloģiju" at bounding box center [363, 363] width 190 height 13
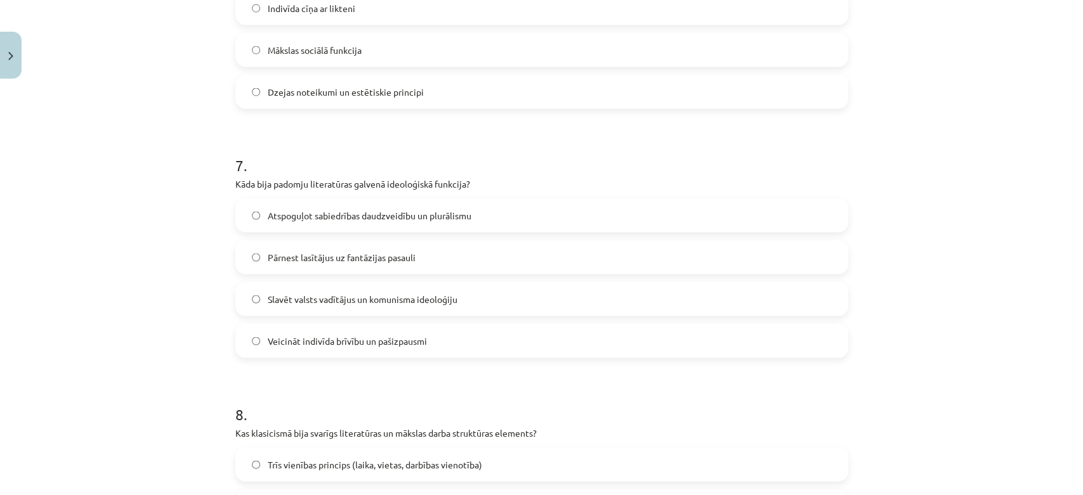
scroll to position [1832, 0]
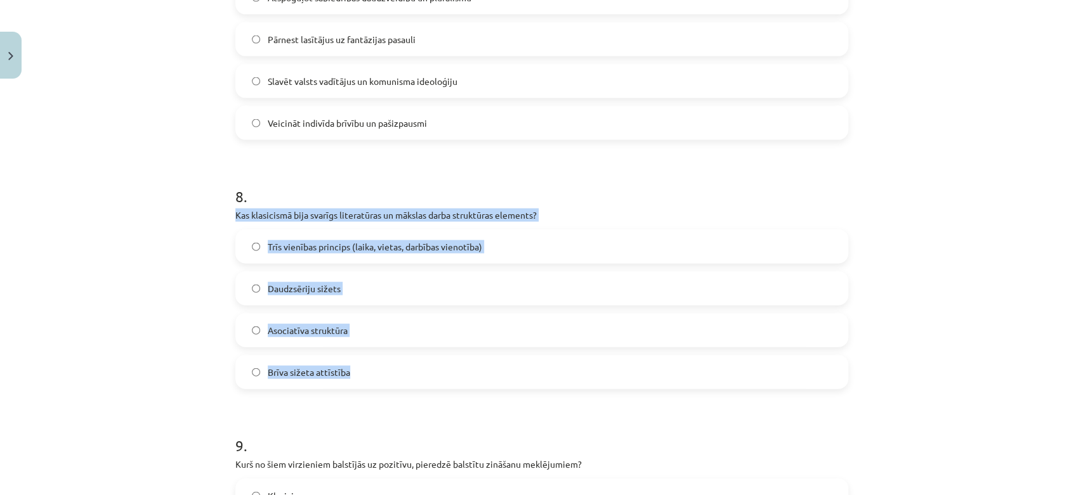
drag, startPoint x: 214, startPoint y: 207, endPoint x: 372, endPoint y: 379, distance: 234.4
click at [372, 379] on div "Mācību tēma: Literatūras i - 11. klases 1.ieskaites mācību materiāls #4 Noslēgu…" at bounding box center [541, 247] width 1083 height 495
click at [285, 246] on span "Trīs vienības princips (laika, vietas, darbības vienotība)" at bounding box center [375, 246] width 214 height 13
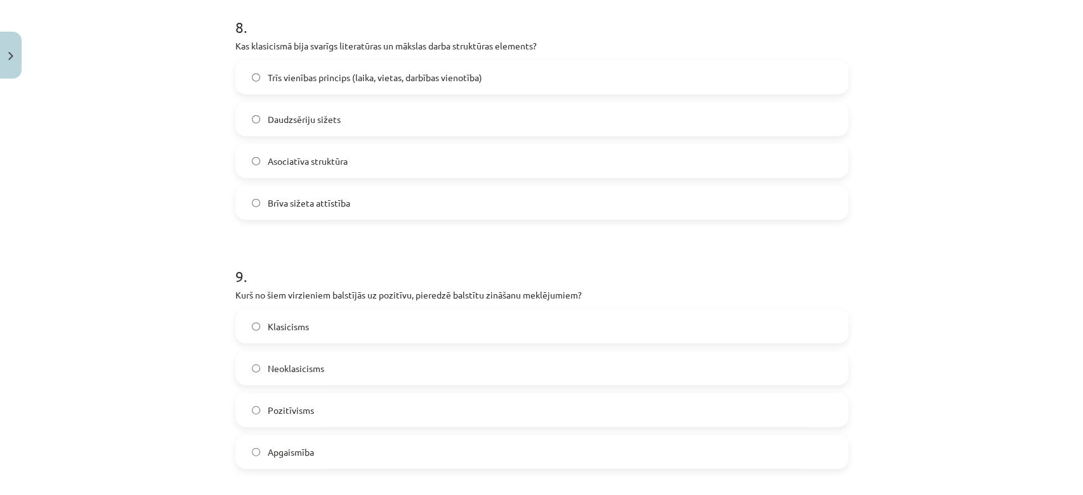
scroll to position [2044, 0]
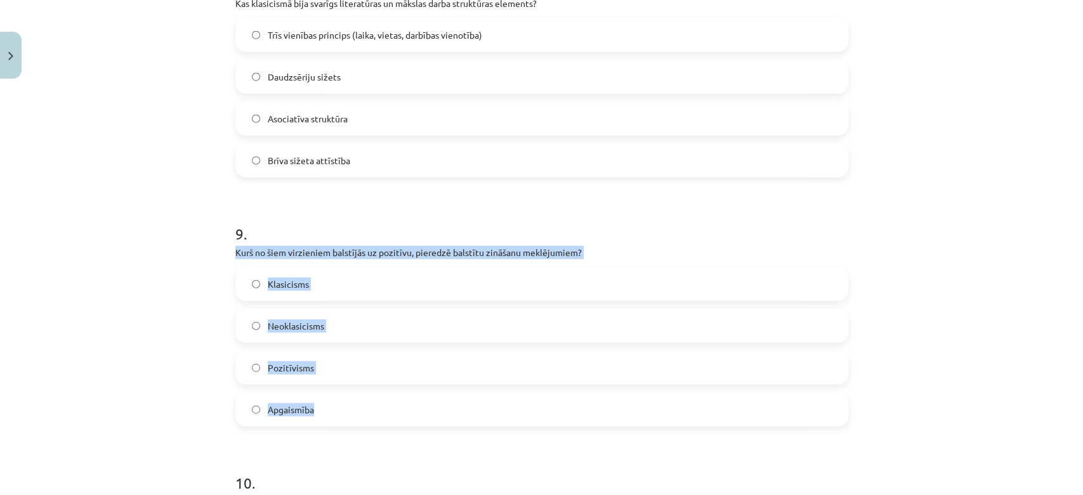
drag, startPoint x: 228, startPoint y: 254, endPoint x: 377, endPoint y: 401, distance: 209.5
click at [289, 371] on span "Pozitīvisms" at bounding box center [291, 368] width 46 height 13
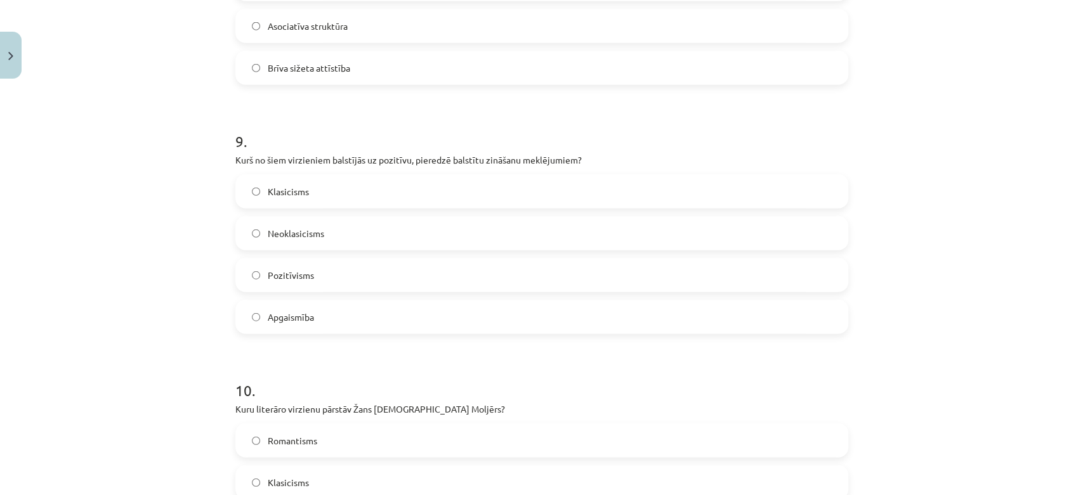
scroll to position [2326, 0]
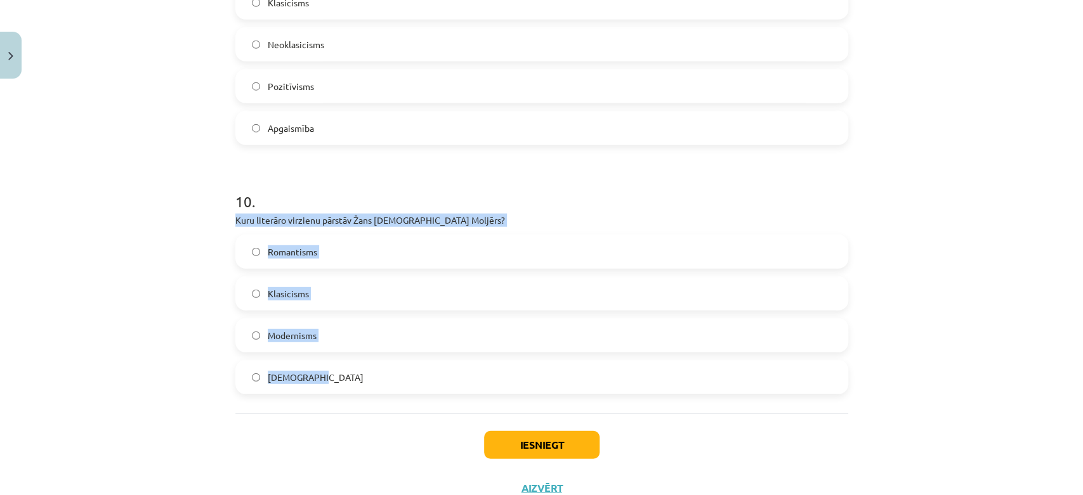
drag, startPoint x: 219, startPoint y: 219, endPoint x: 329, endPoint y: 374, distance: 190.6
click at [329, 374] on div "Mācību tēma: Literatūras i - 11. klases 1.ieskaites mācību materiāls #4 Noslēgu…" at bounding box center [541, 247] width 1083 height 495
click at [335, 301] on label "Klasicisms" at bounding box center [542, 294] width 610 height 32
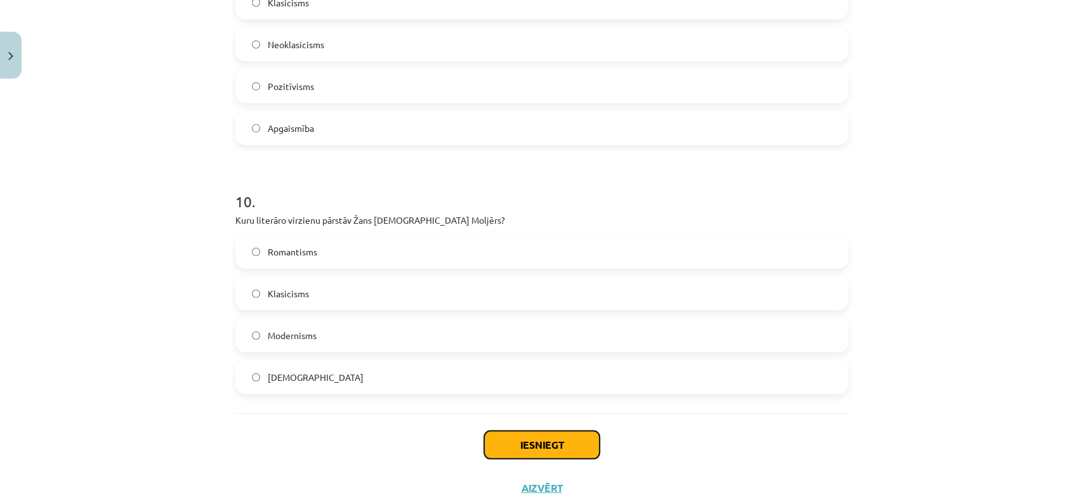
click at [514, 435] on button "Iesniegt" at bounding box center [541, 445] width 115 height 28
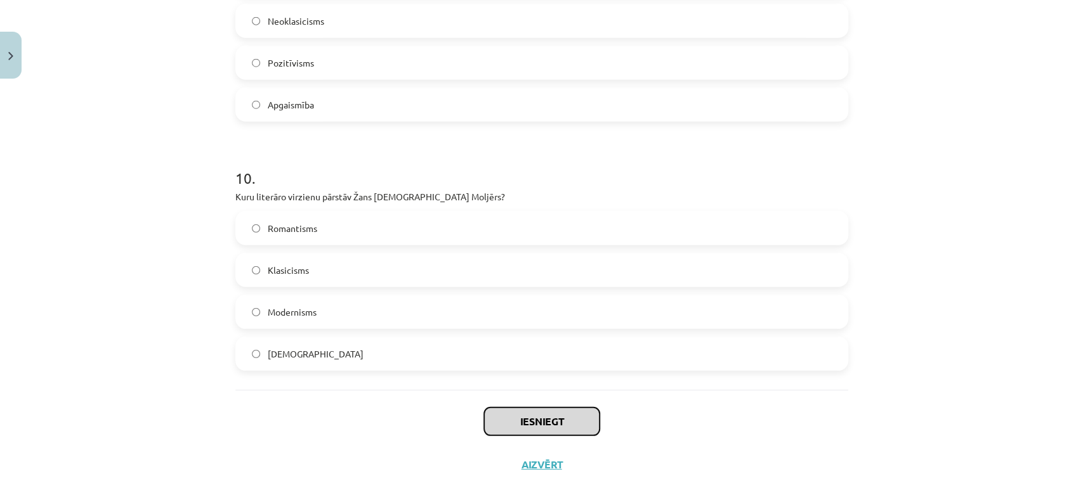
scroll to position [2371, 0]
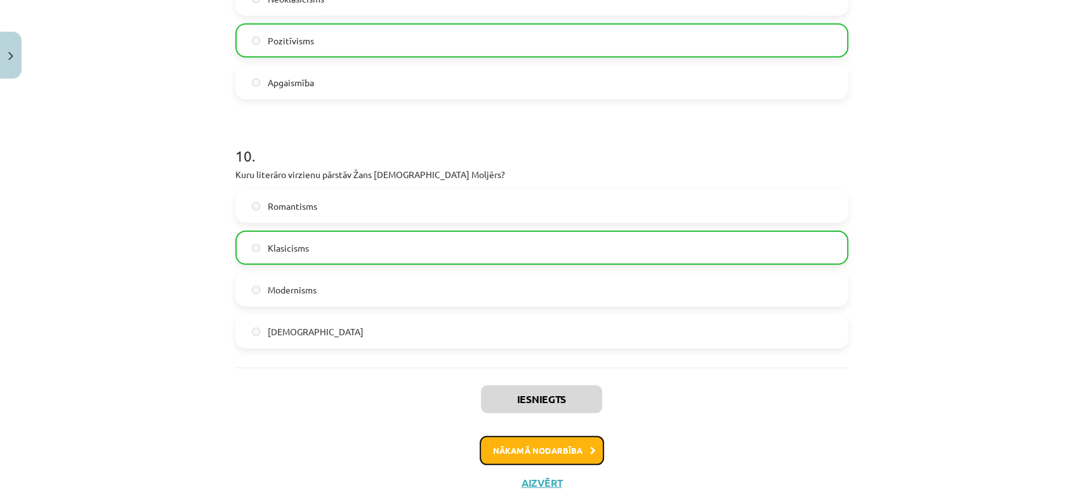
click at [554, 453] on button "Nākamā nodarbība" at bounding box center [542, 450] width 124 height 29
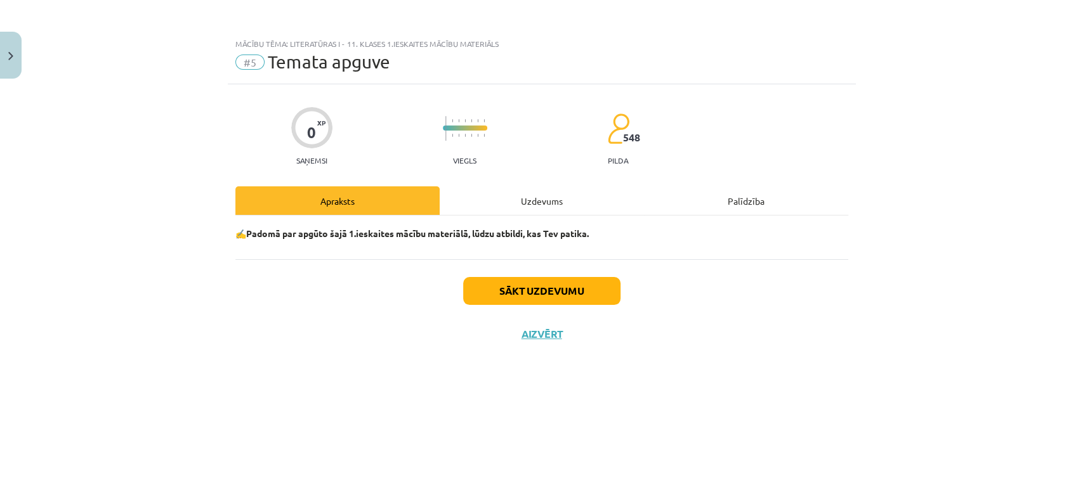
click at [523, 217] on div "✍️Padomā par apgūto šajā 1.ieskaites mācību materiālā, lūdzu atbildi, kas Tev p…" at bounding box center [541, 238] width 613 height 44
click at [521, 205] on div "Uzdevums" at bounding box center [542, 201] width 204 height 29
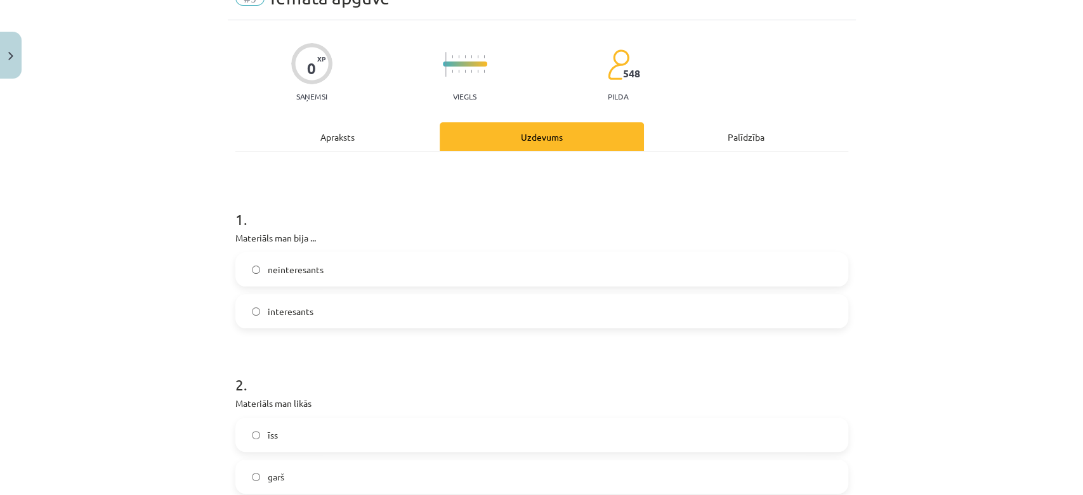
scroll to position [141, 0]
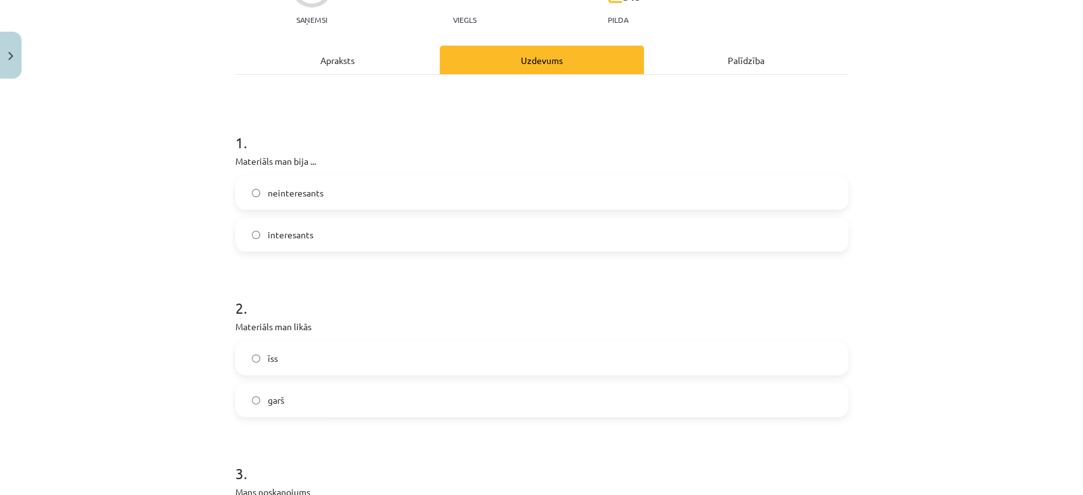
click at [242, 230] on label "interesants" at bounding box center [542, 235] width 610 height 32
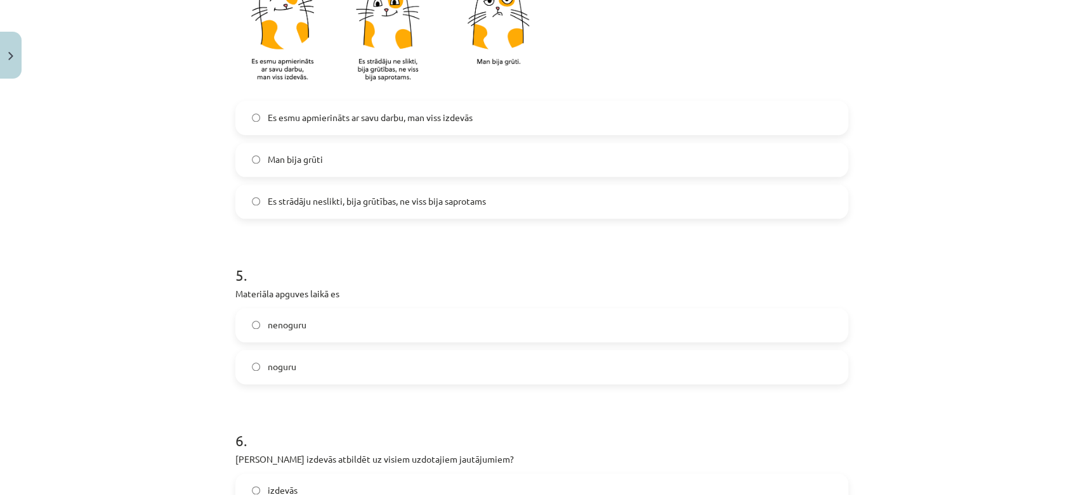
scroll to position [986, 0]
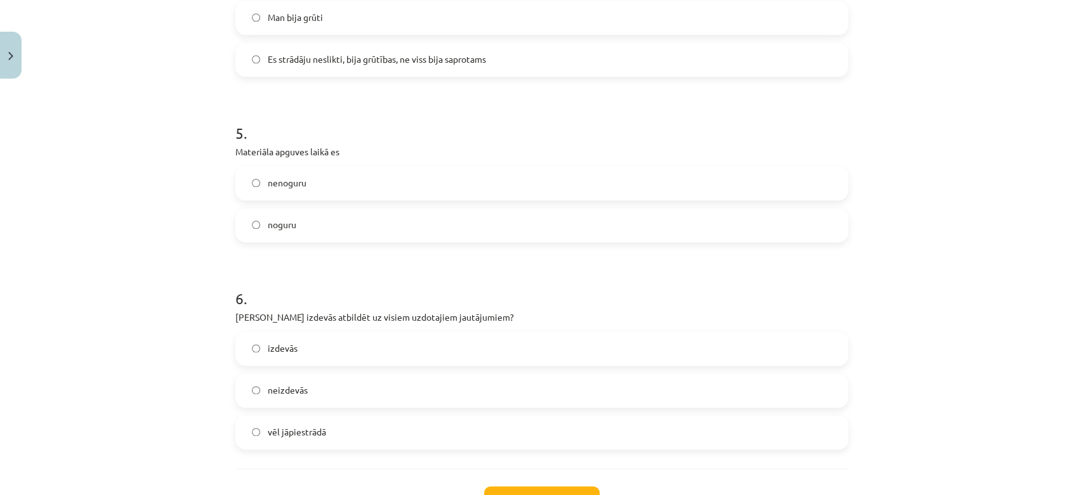
click at [248, 190] on label "nenoguru" at bounding box center [542, 183] width 610 height 32
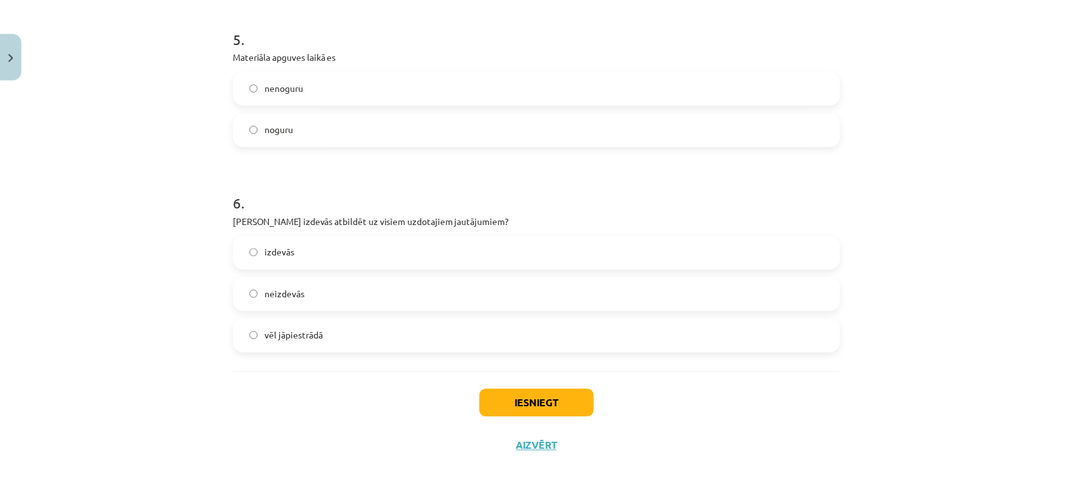
scroll to position [1087, 0]
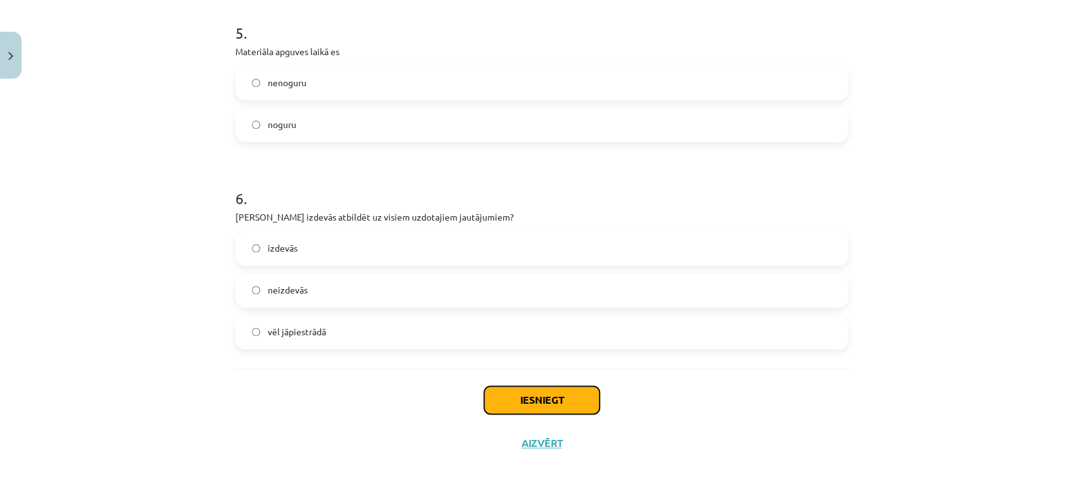
click at [503, 392] on button "Iesniegt" at bounding box center [541, 400] width 115 height 28
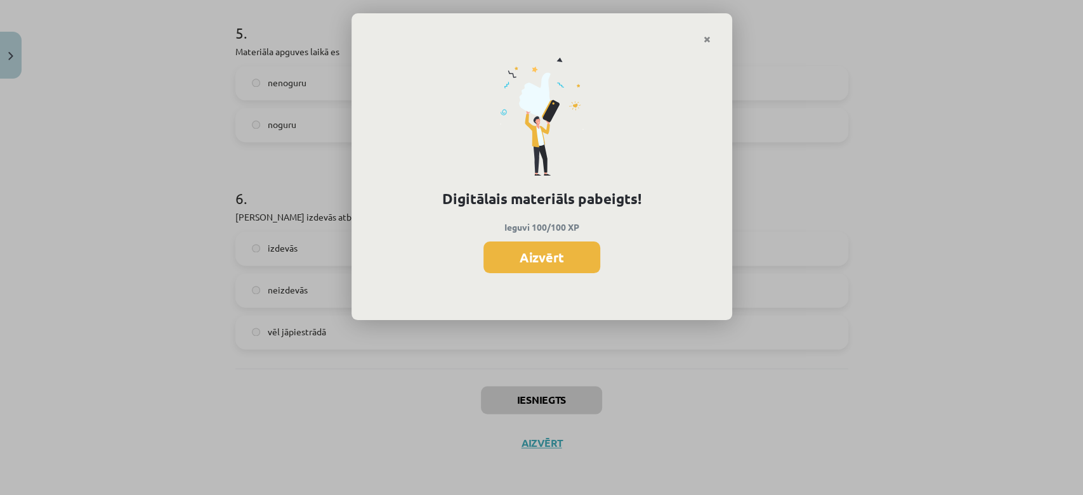
drag, startPoint x: 534, startPoint y: 246, endPoint x: 534, endPoint y: 255, distance: 8.9
click at [534, 250] on button "Aizvērt" at bounding box center [541, 258] width 117 height 32
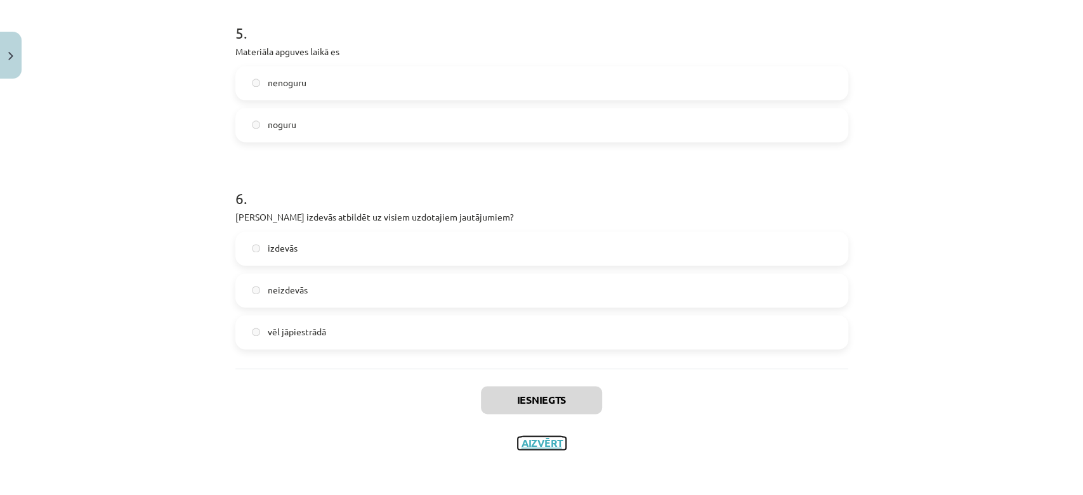
click at [519, 445] on button "Aizvērt" at bounding box center [542, 443] width 48 height 13
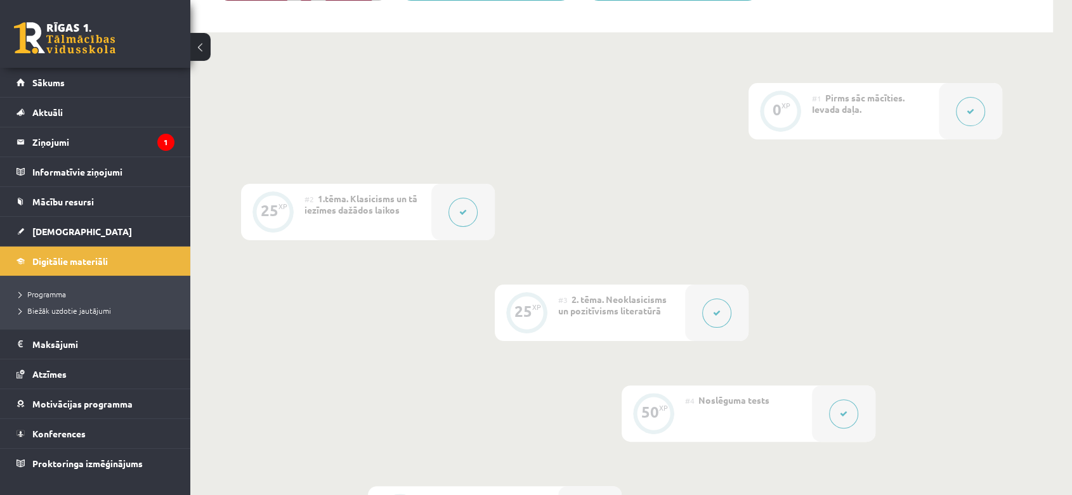
scroll to position [105, 0]
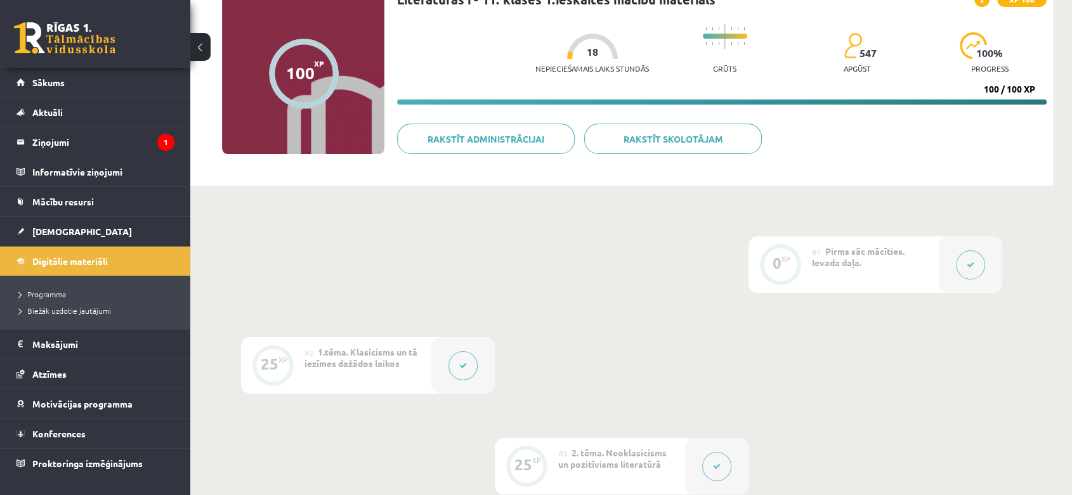
click at [974, 263] on button at bounding box center [970, 265] width 29 height 29
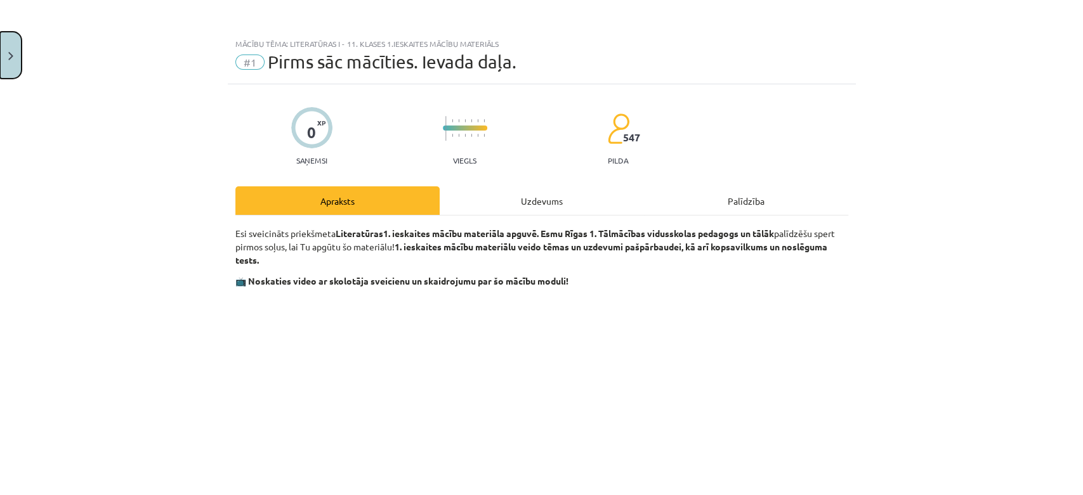
drag, startPoint x: 13, startPoint y: 49, endPoint x: 42, endPoint y: 75, distance: 38.7
click at [15, 49] on button "Close" at bounding box center [11, 55] width 22 height 47
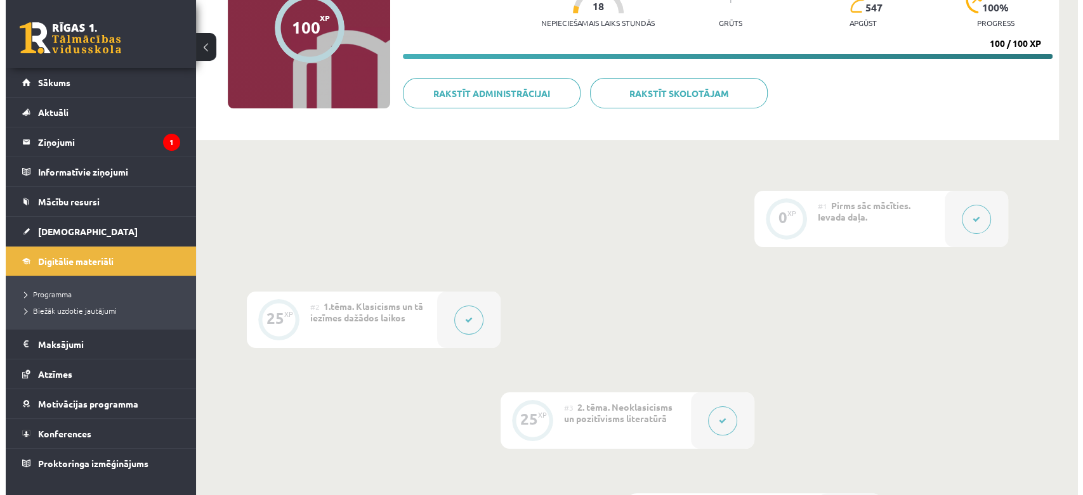
scroll to position [176, 0]
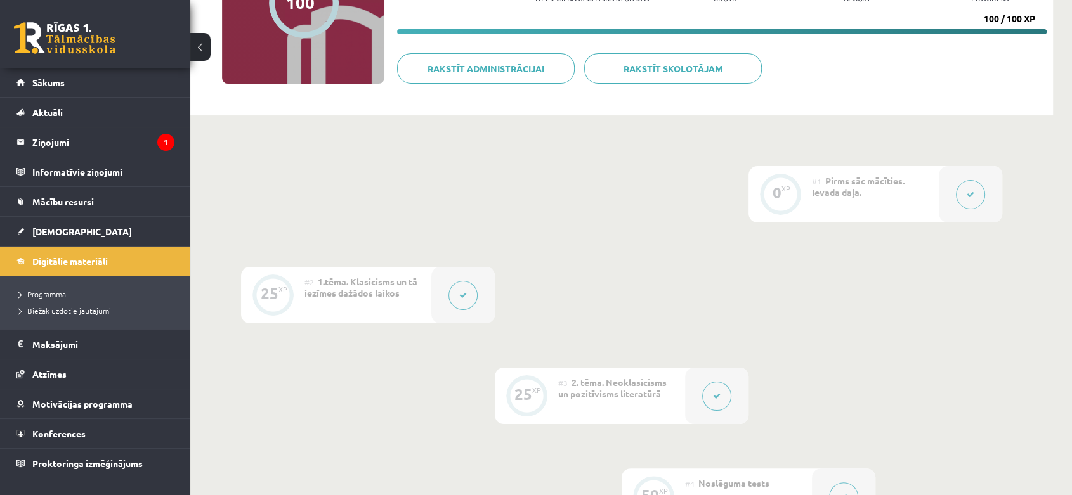
click at [716, 398] on icon at bounding box center [717, 397] width 8 height 8
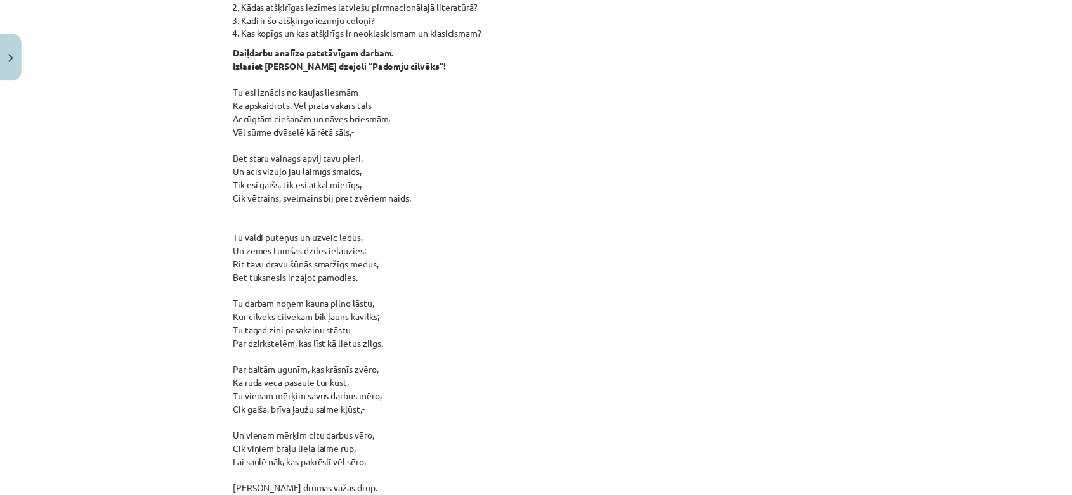
scroll to position [846, 0]
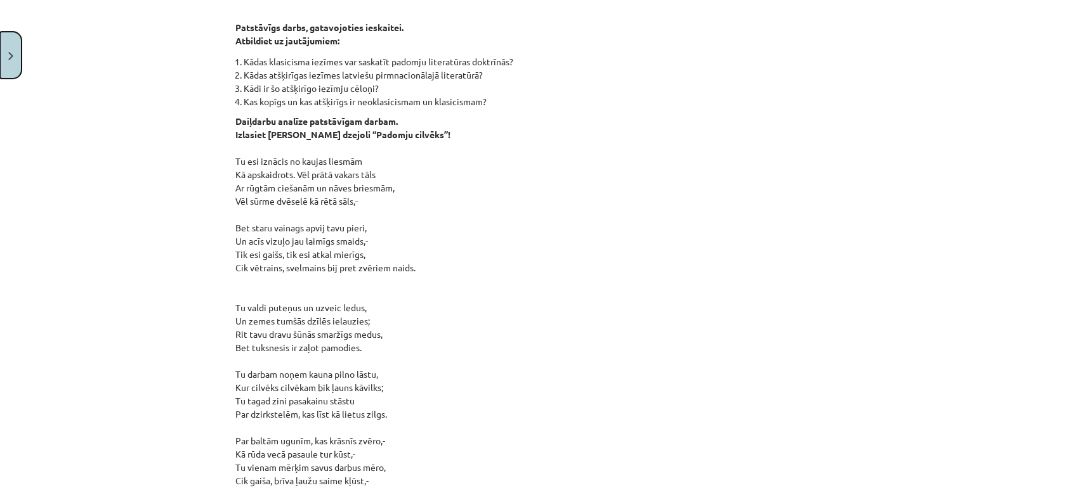
click at [11, 39] on button "Close" at bounding box center [11, 55] width 22 height 47
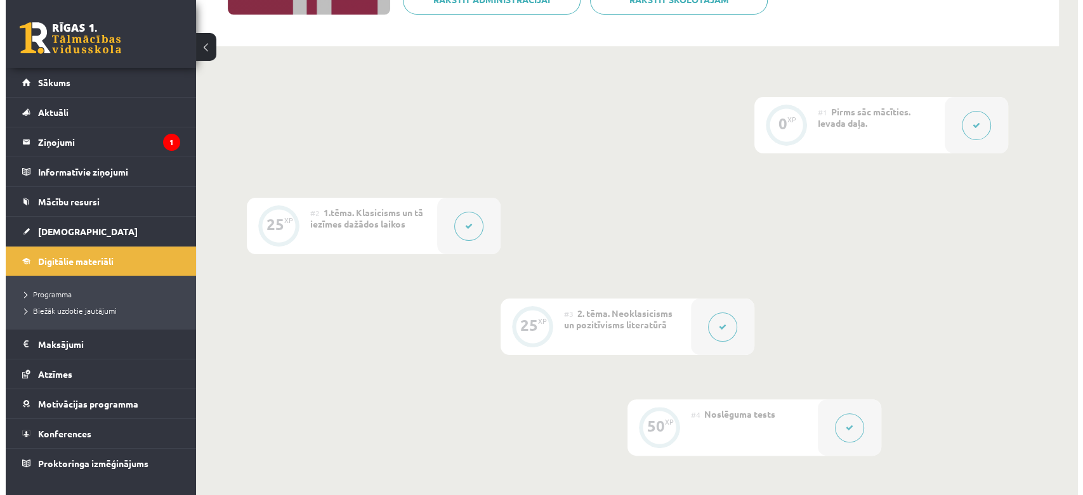
scroll to position [317, 0]
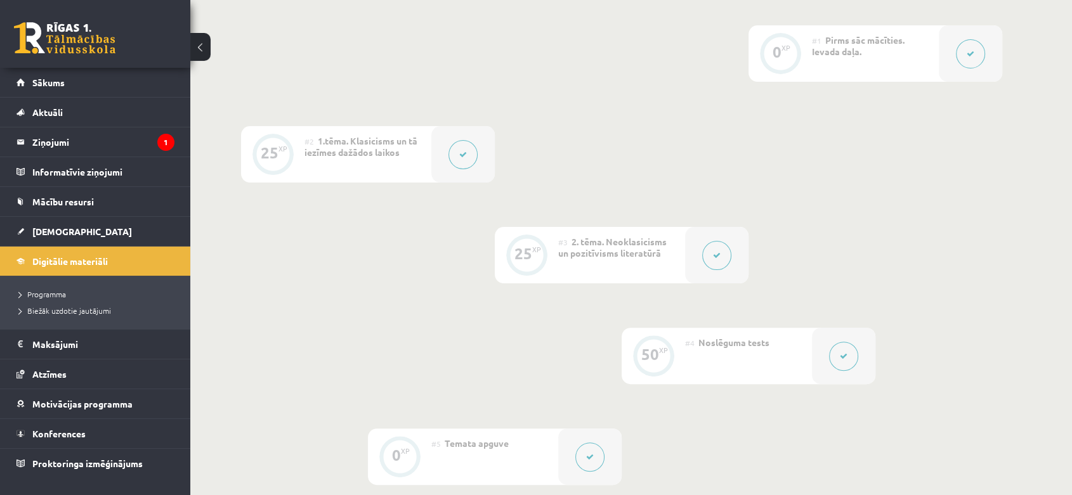
click at [848, 361] on button at bounding box center [843, 356] width 29 height 29
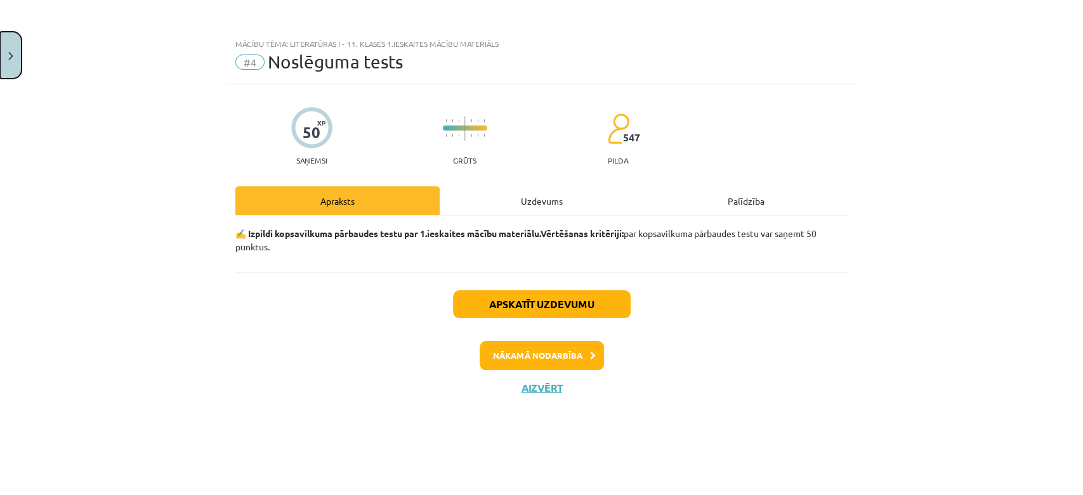
click at [18, 55] on button "Close" at bounding box center [11, 55] width 22 height 47
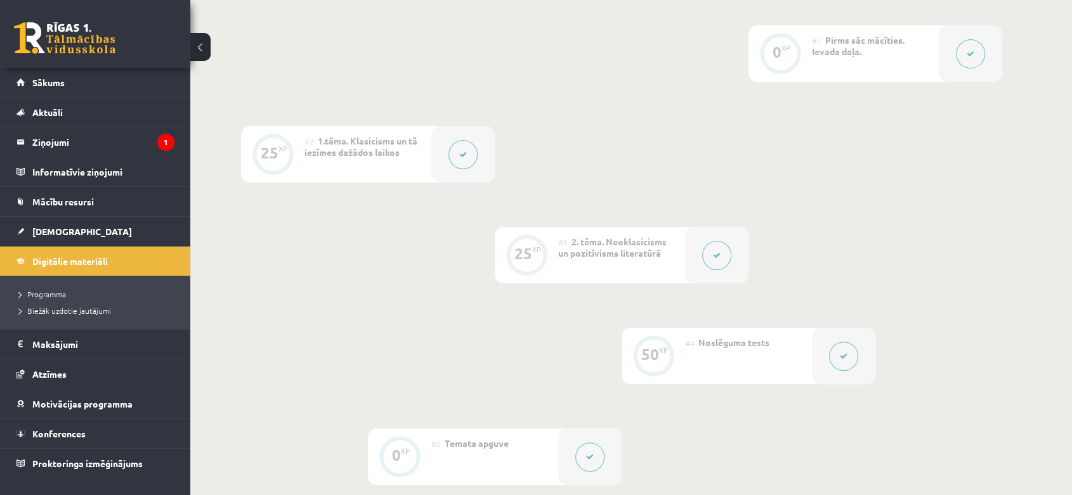
click at [718, 263] on button at bounding box center [716, 255] width 29 height 29
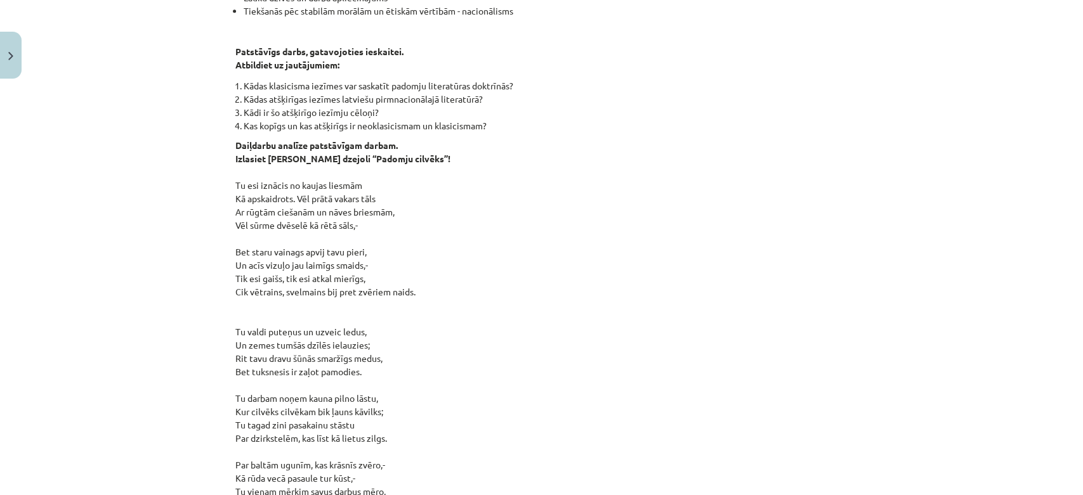
scroll to position [846, 0]
